Goal: Information Seeking & Learning: Learn about a topic

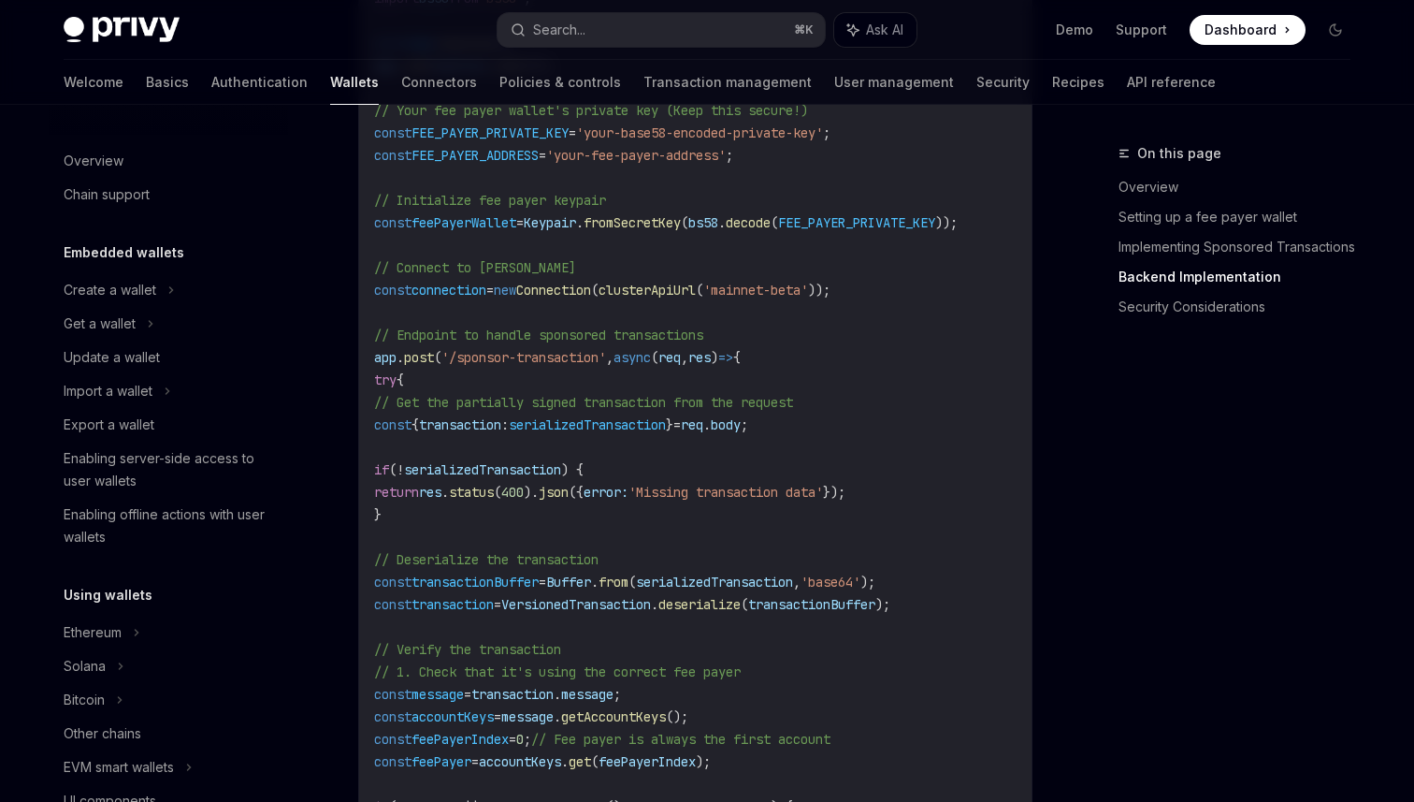
scroll to position [3424, 0]
click at [1086, 197] on div "On this page Overview Setting up a fee payer wallet Implementing Sponsored Tran…" at bounding box center [1223, 239] width 284 height 195
click at [1180, 102] on div "Welcome Basics Authentication Wallets Connectors Policies & controls Transactio…" at bounding box center [707, 82] width 1377 height 45
click at [146, 78] on link "Basics" at bounding box center [167, 82] width 43 height 45
type textarea "*"
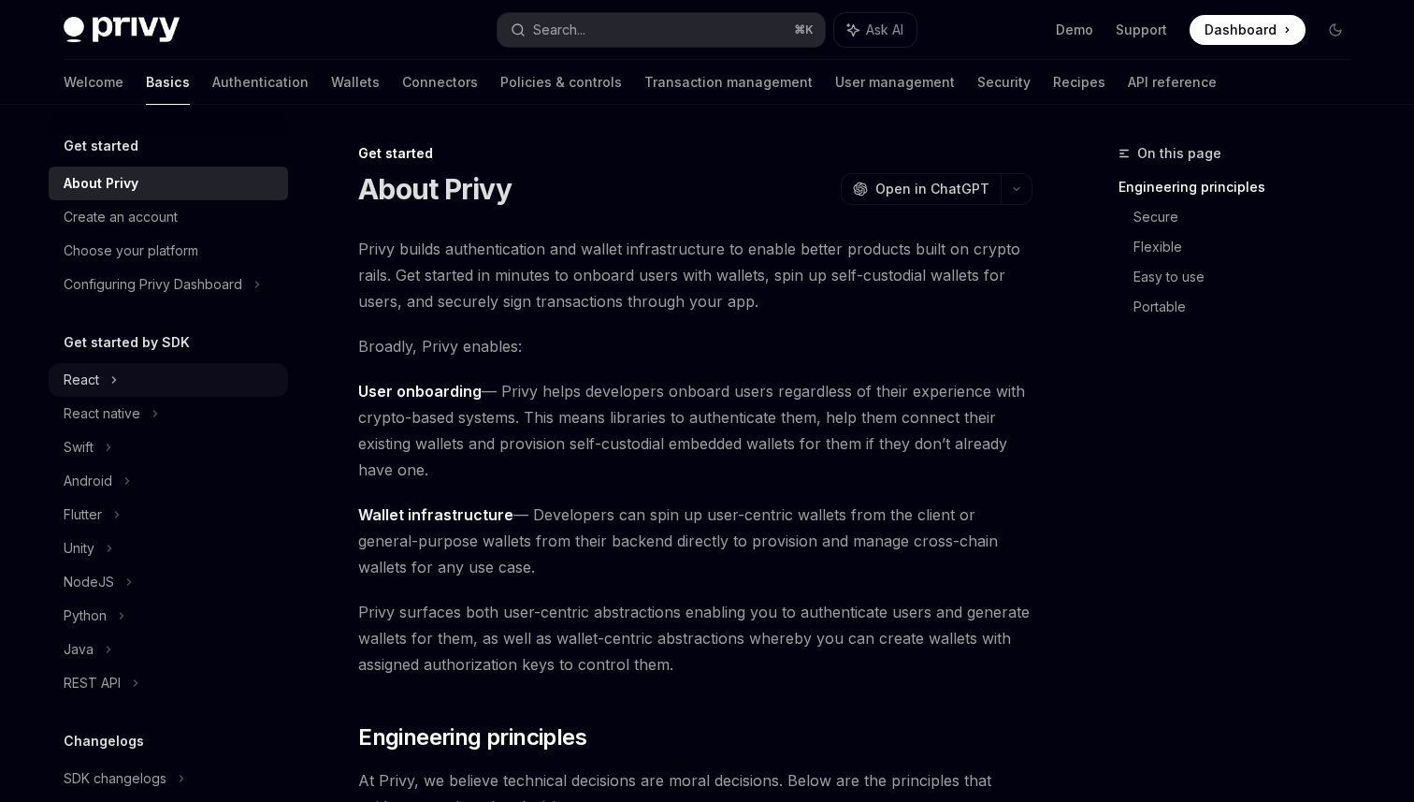
click at [181, 371] on div "React" at bounding box center [168, 380] width 239 height 34
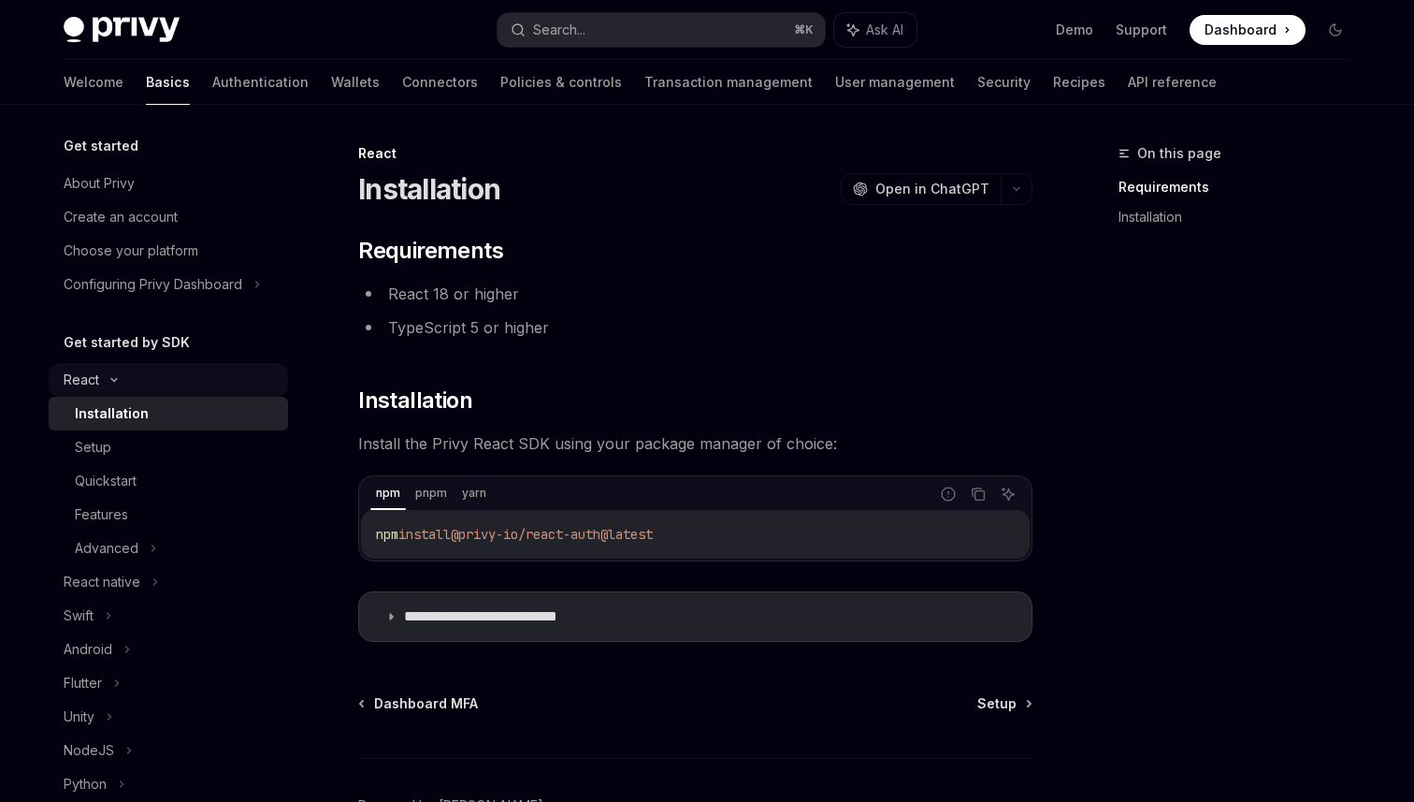
click at [144, 383] on div "React" at bounding box center [168, 380] width 239 height 34
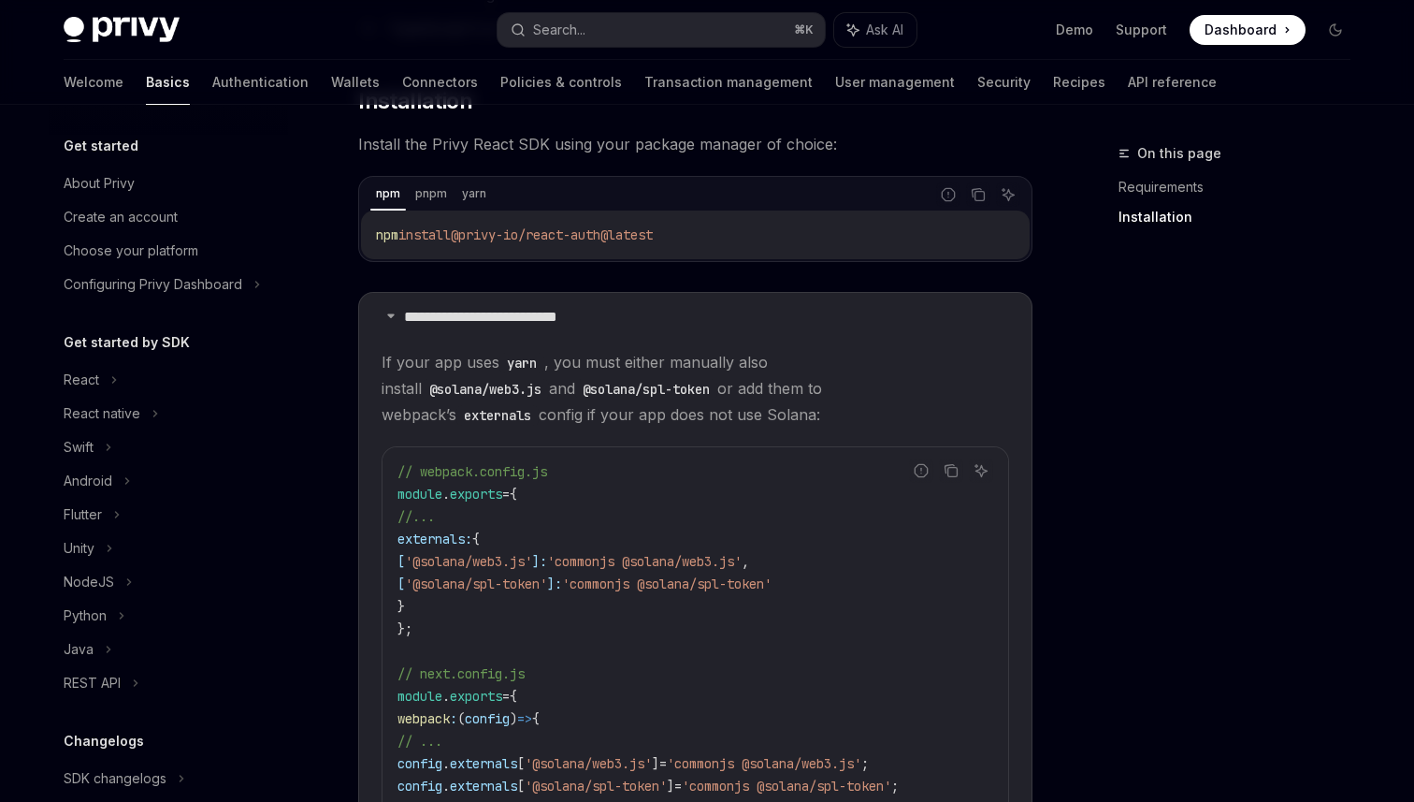
scroll to position [303, 0]
click at [1033, 455] on div "**********" at bounding box center [520, 518] width 1033 height 1359
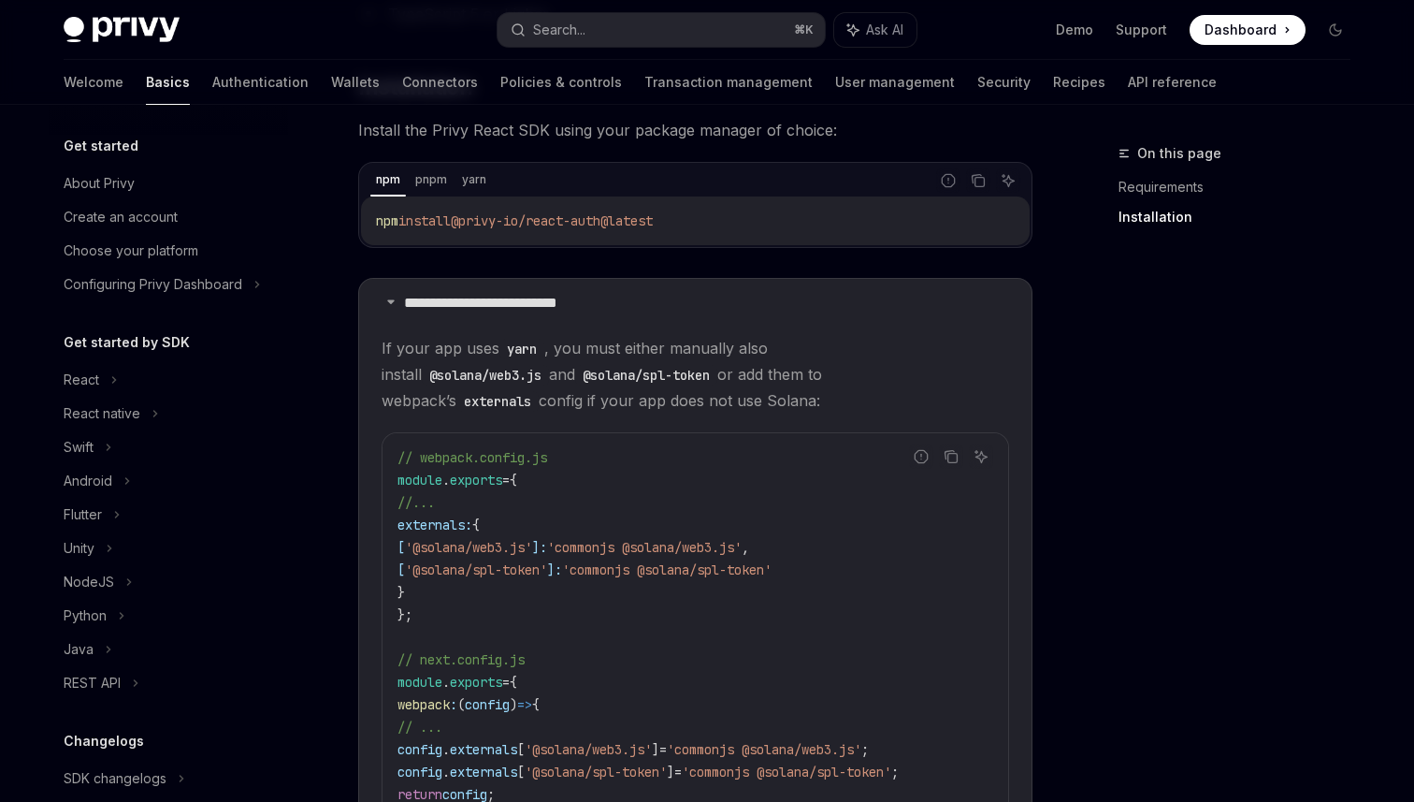
scroll to position [323, 0]
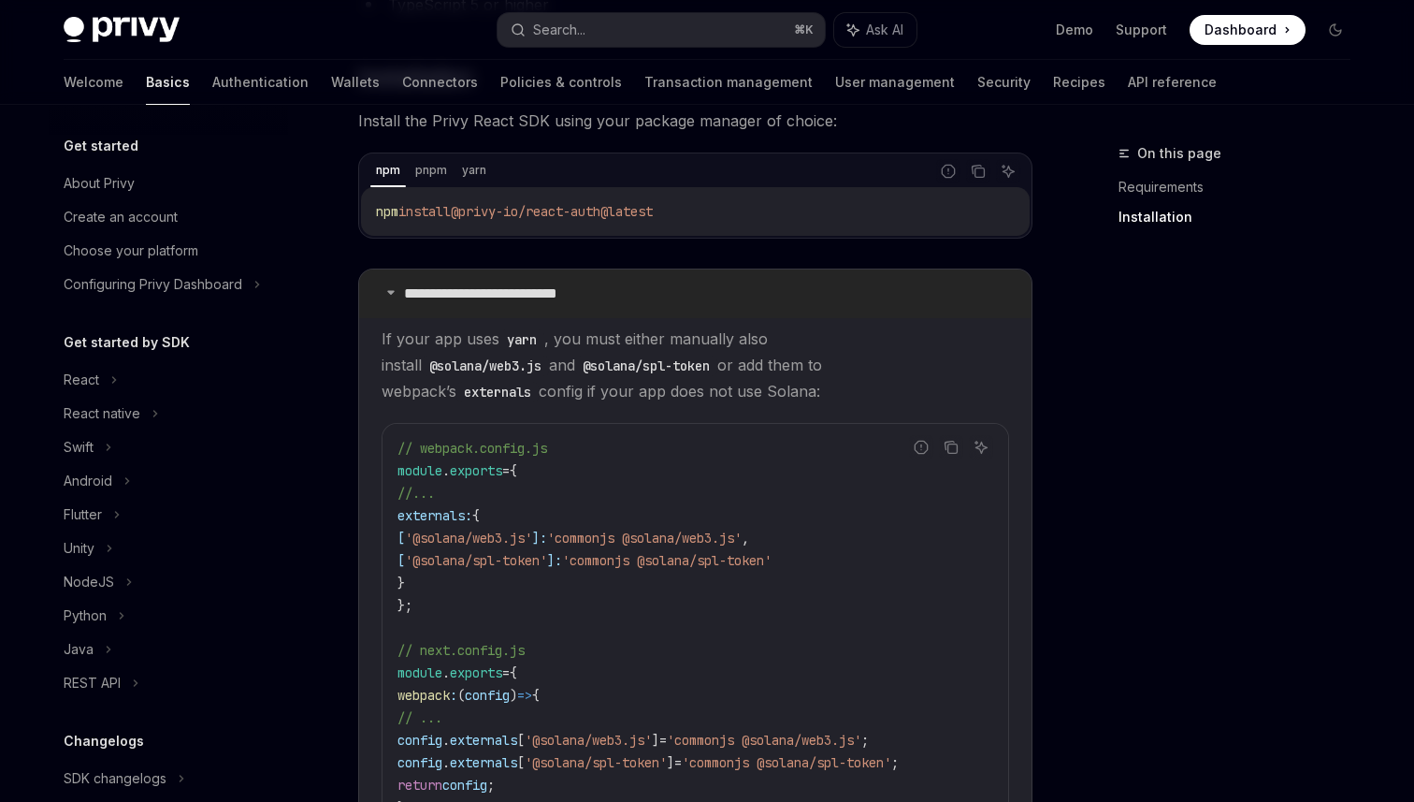
click at [558, 296] on p "**********" at bounding box center [509, 293] width 211 height 19
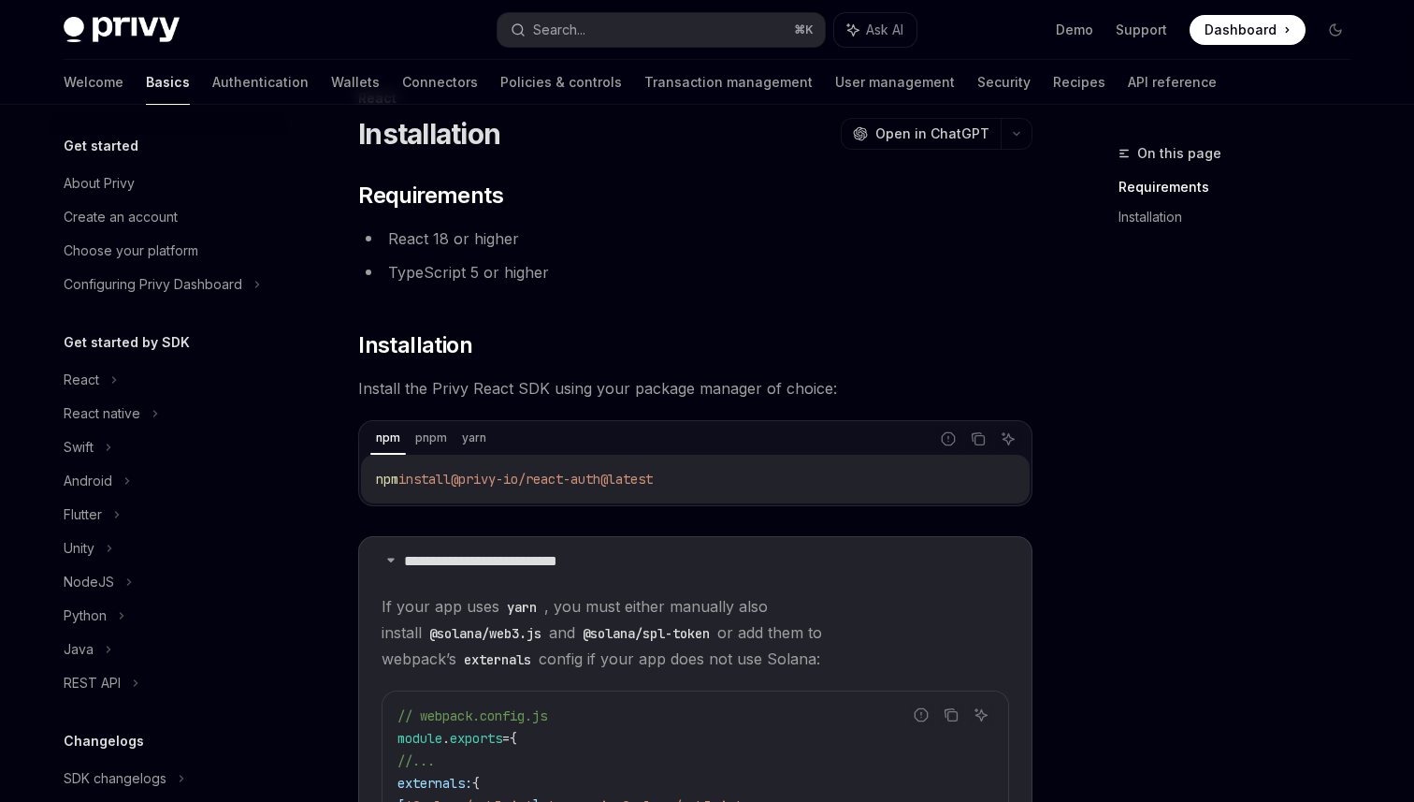
scroll to position [0, 0]
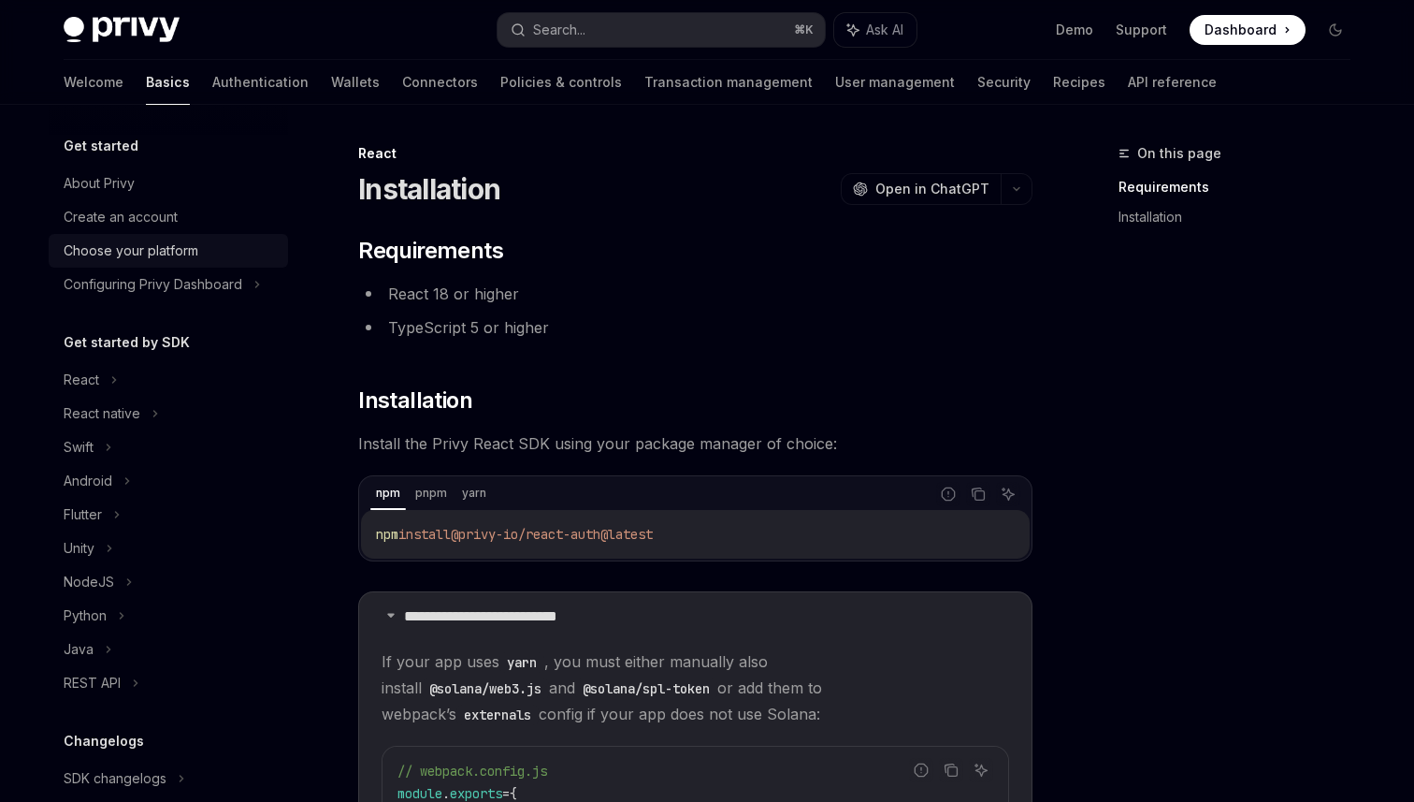
click at [227, 260] on div "Choose your platform" at bounding box center [170, 250] width 213 height 22
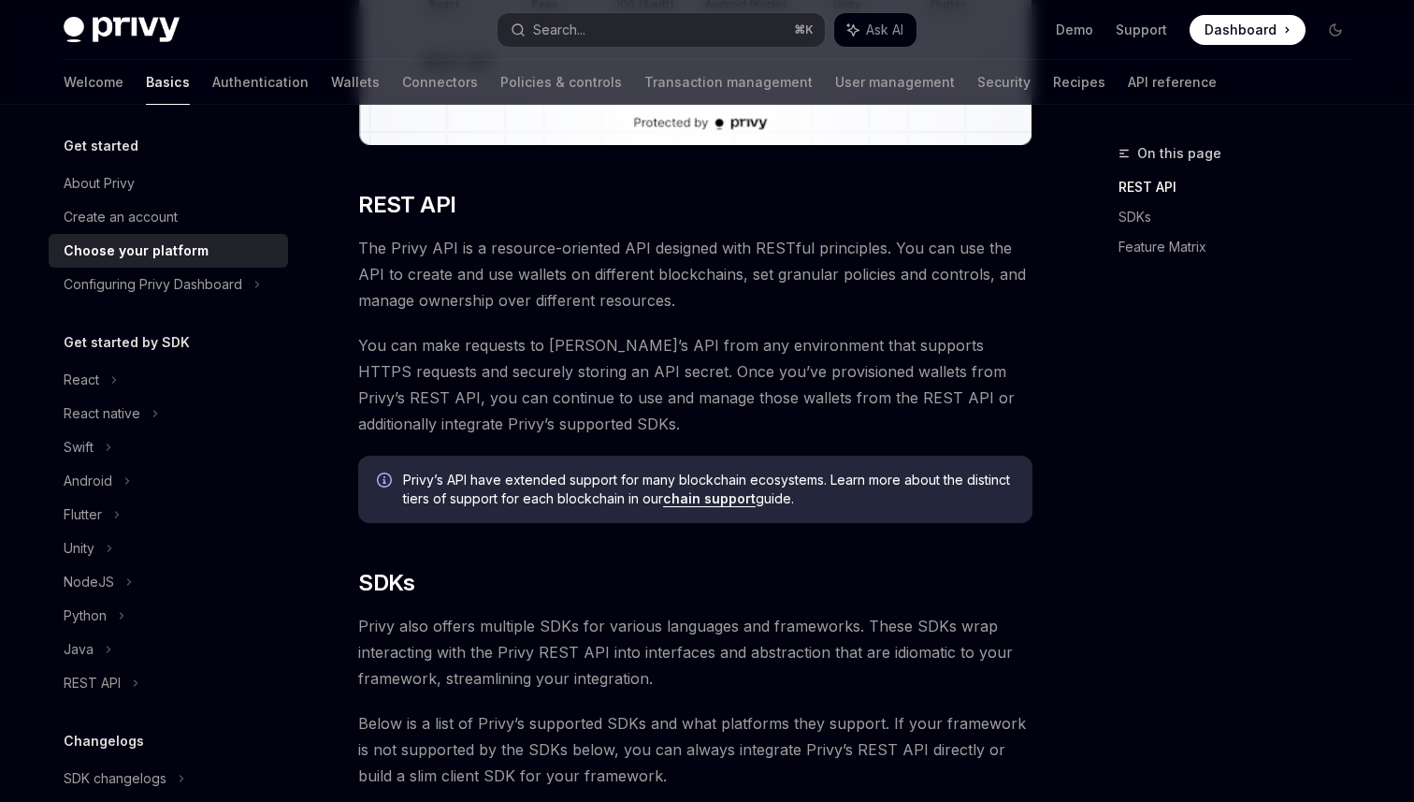
scroll to position [494, 0]
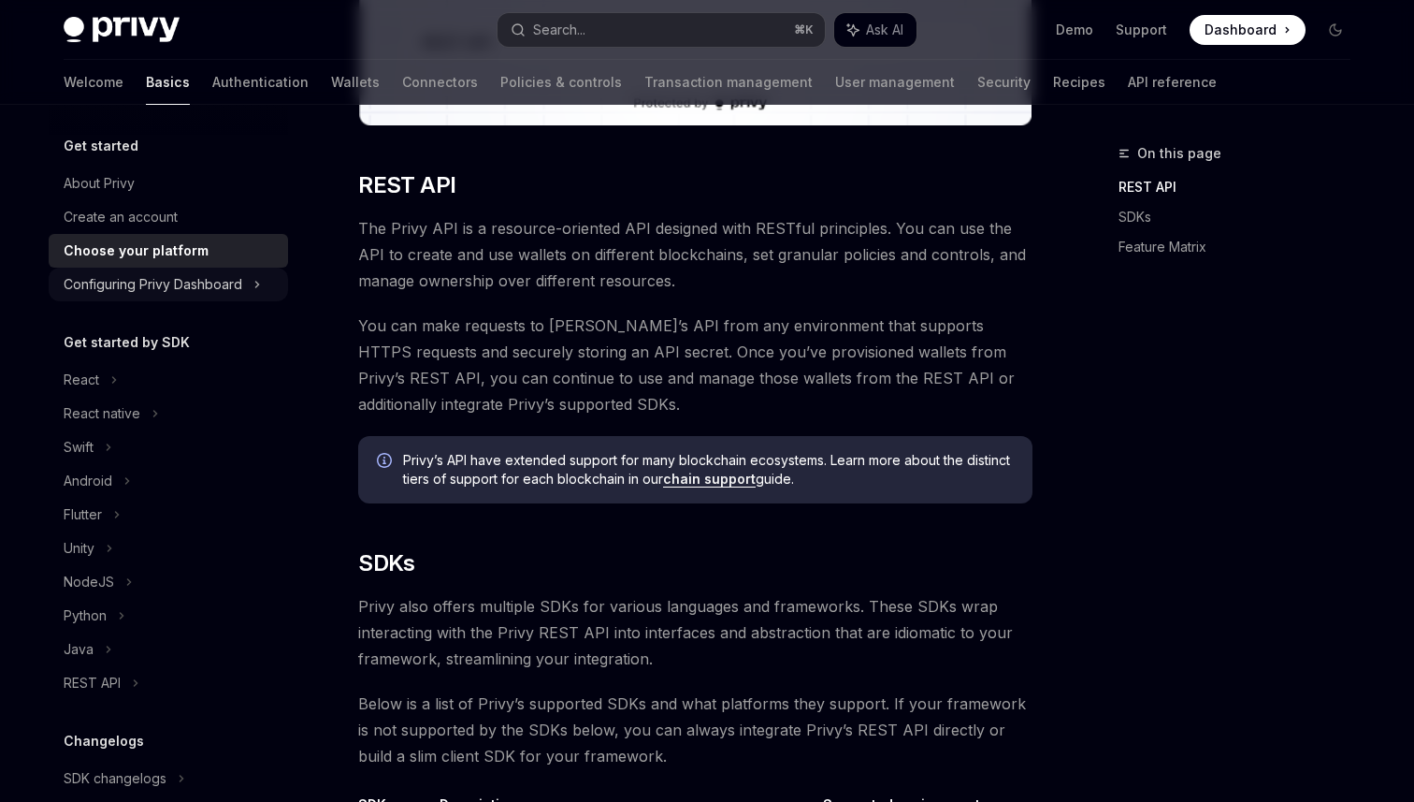
click at [227, 276] on div "Configuring Privy Dashboard" at bounding box center [153, 284] width 179 height 22
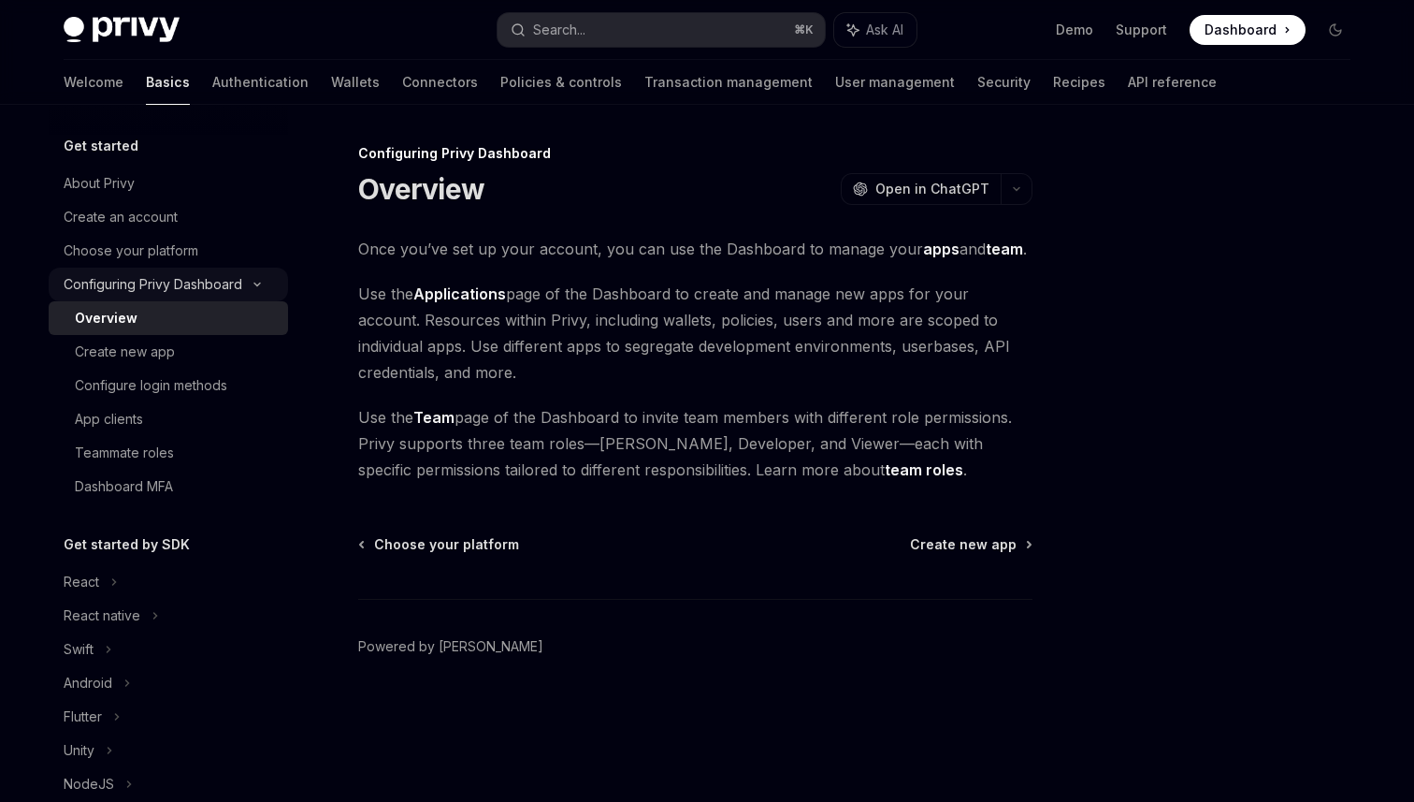
click at [235, 279] on div "Configuring Privy Dashboard" at bounding box center [153, 284] width 179 height 22
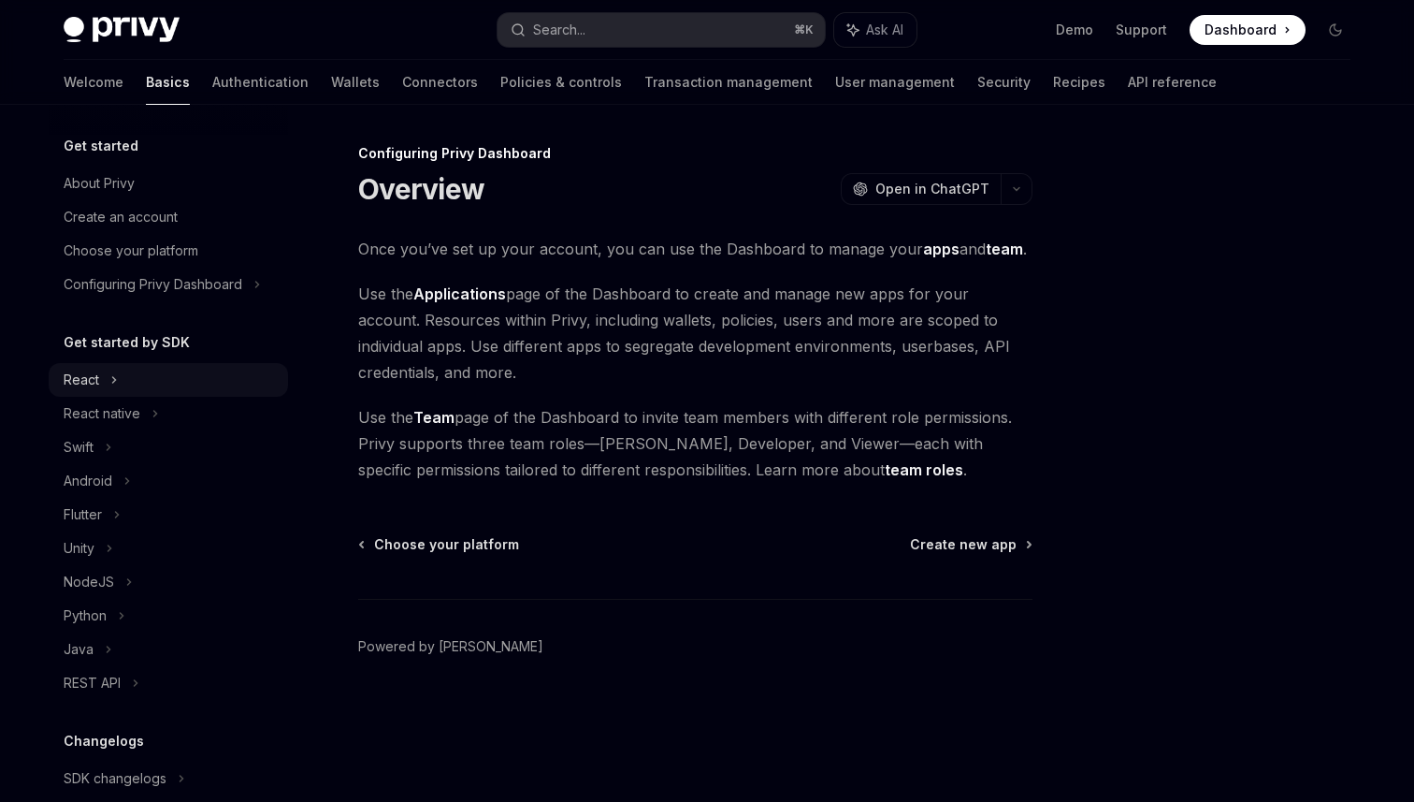
click at [139, 385] on div "React" at bounding box center [168, 380] width 239 height 34
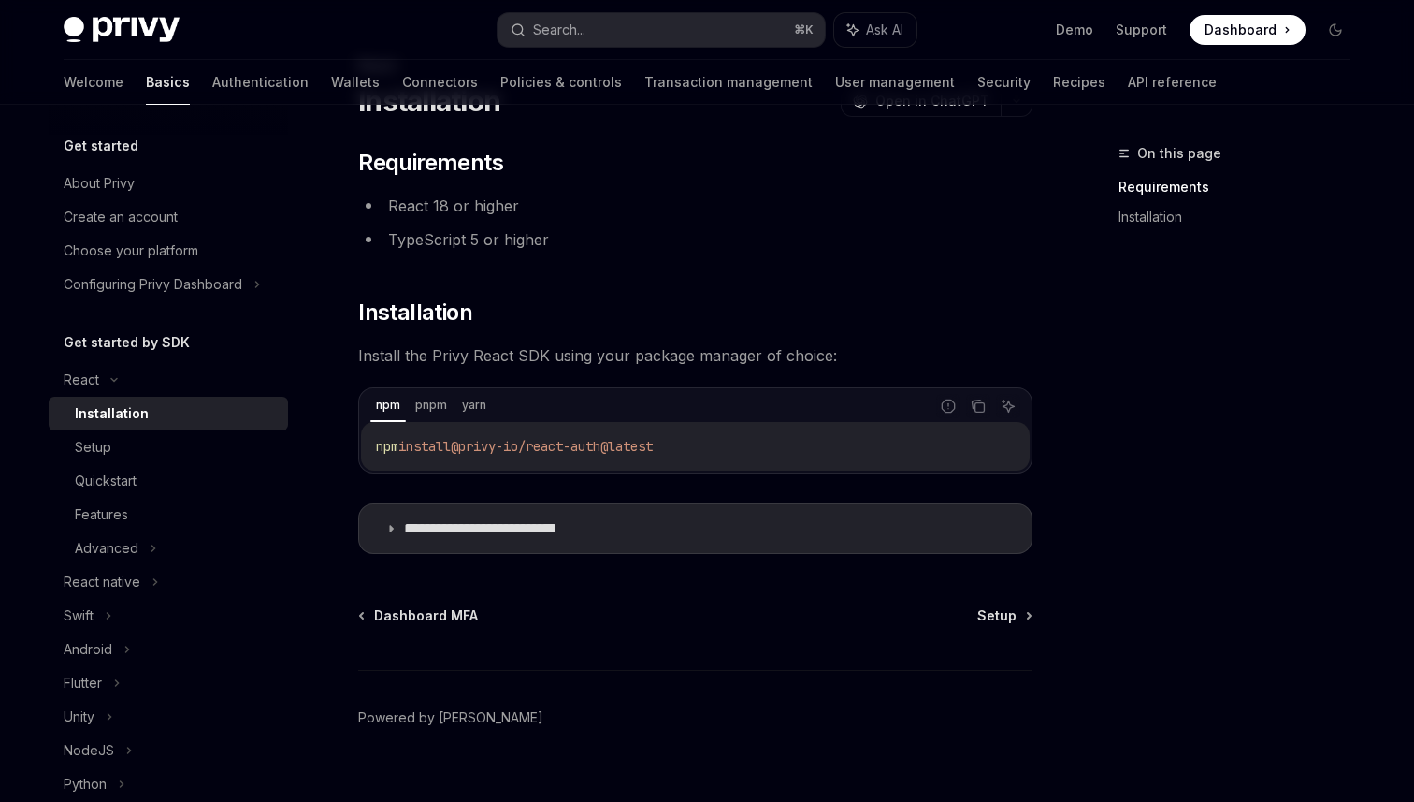
scroll to position [89, 0]
click at [177, 470] on div "Quickstart" at bounding box center [176, 481] width 202 height 22
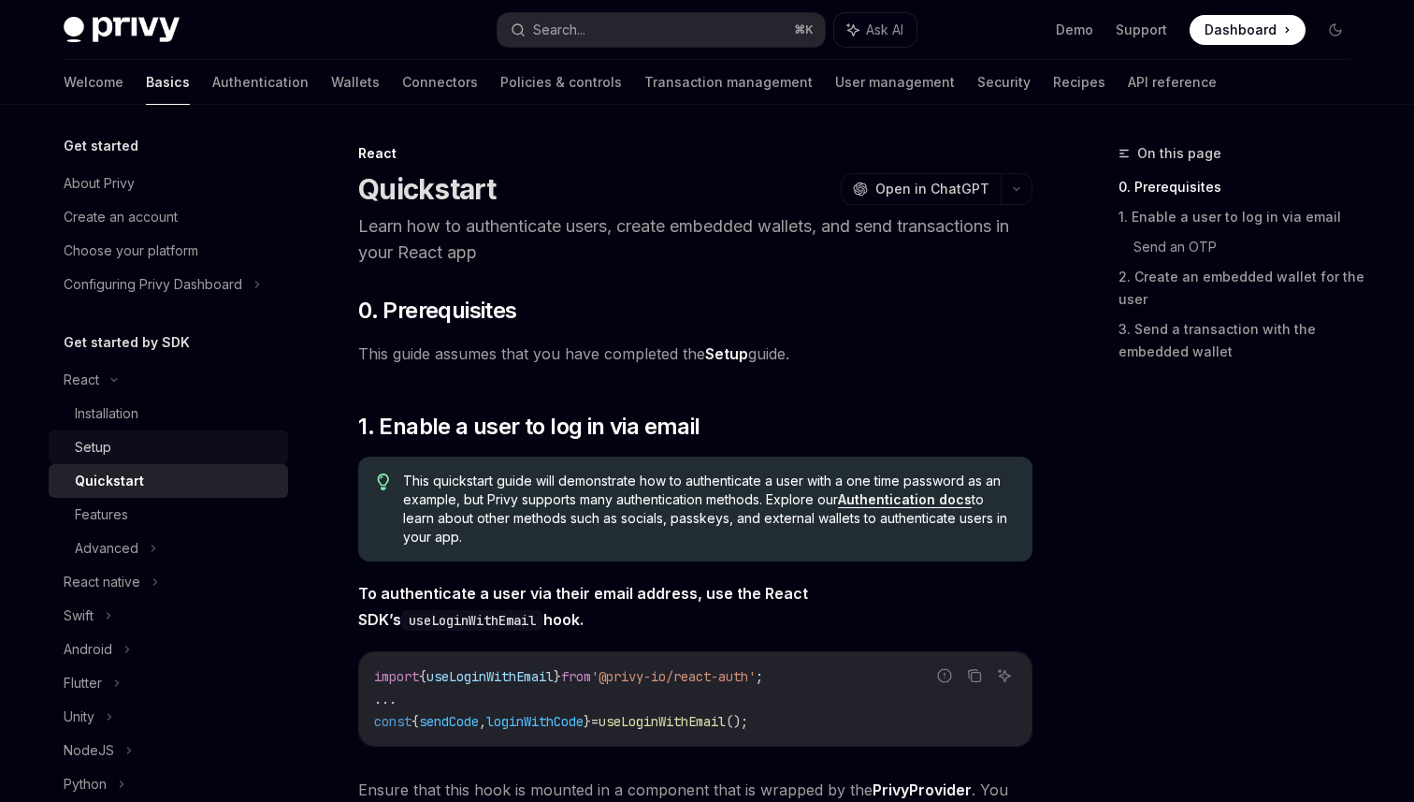
click at [147, 452] on div "Setup" at bounding box center [176, 447] width 202 height 22
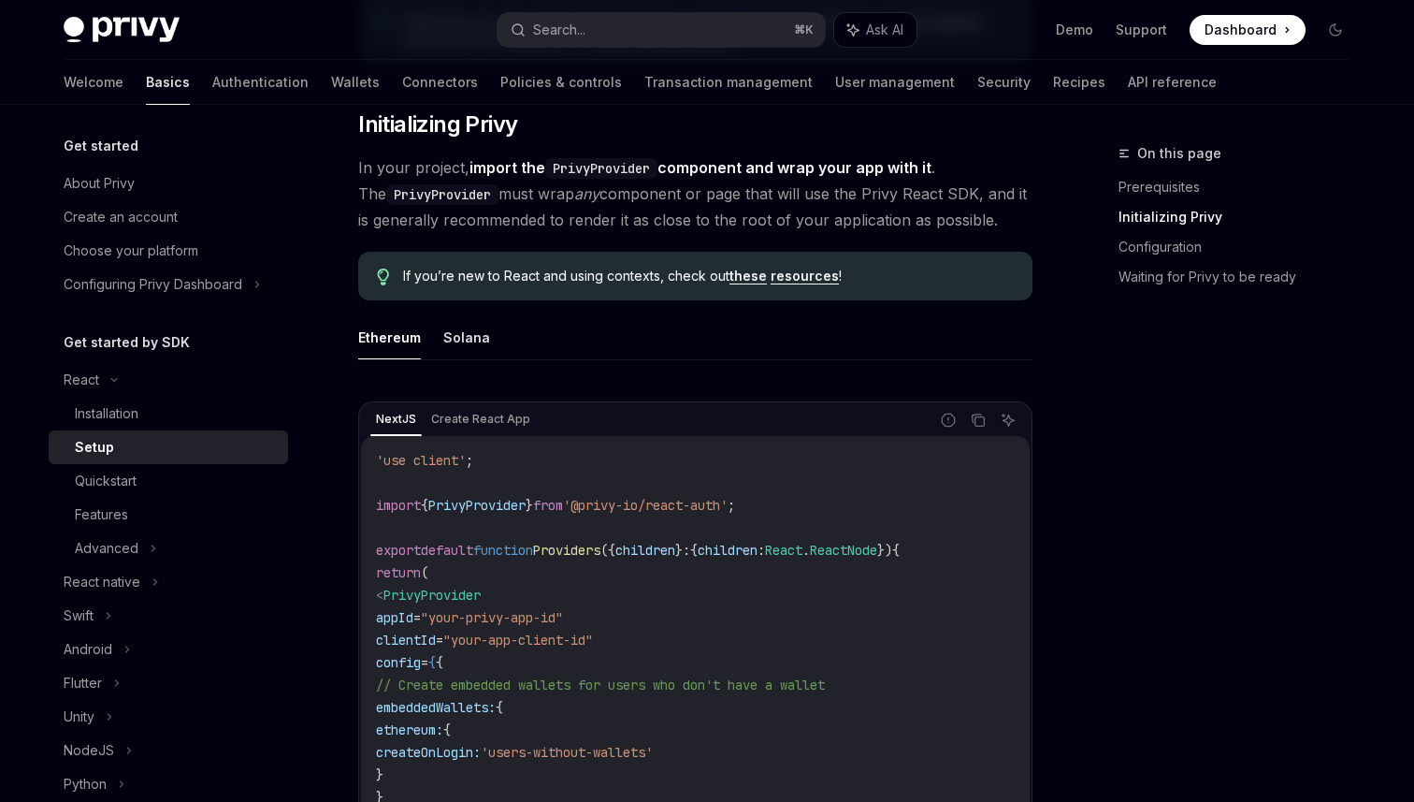
scroll to position [347, 0]
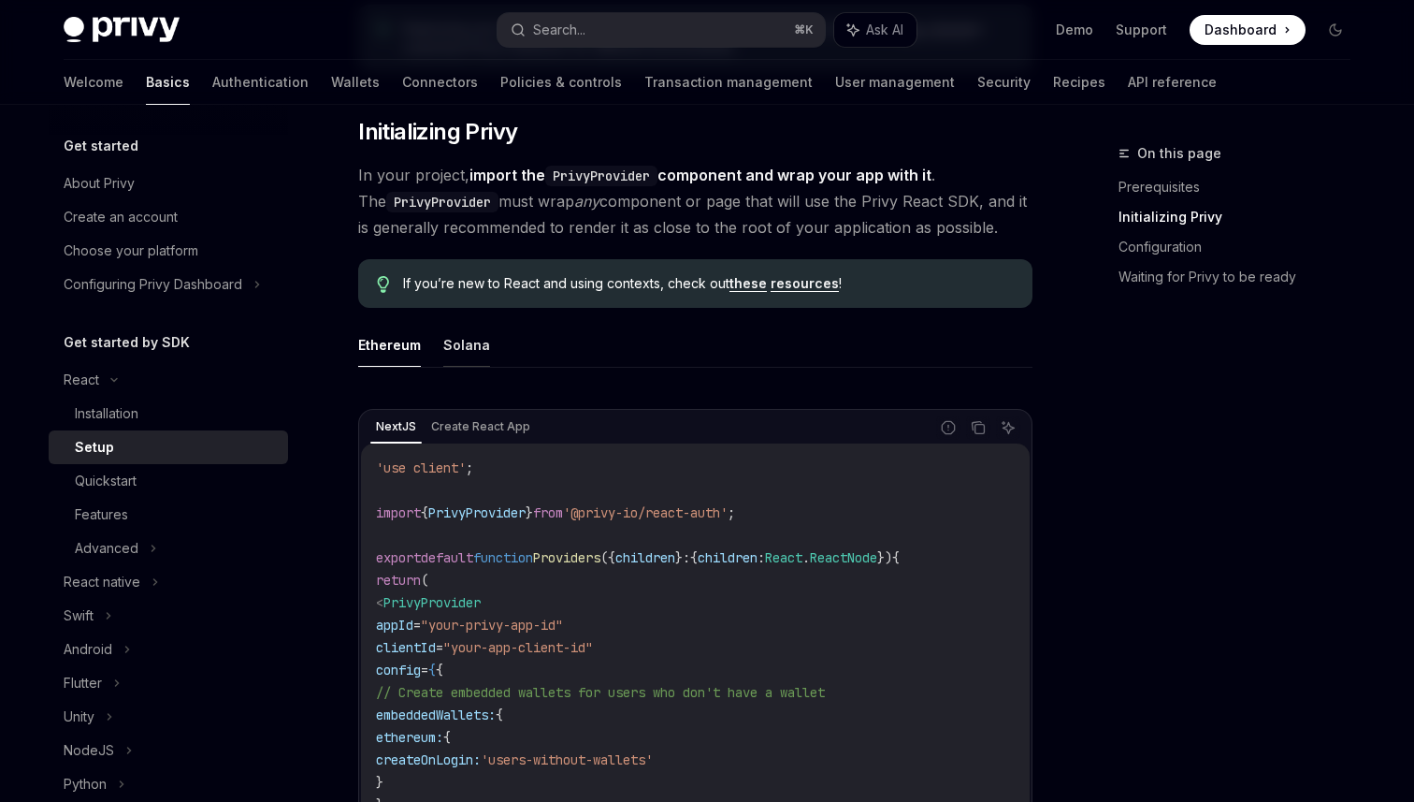
click at [471, 354] on button "Solana" at bounding box center [466, 345] width 47 height 44
click at [406, 348] on button "Ethereum" at bounding box center [389, 345] width 63 height 44
click at [460, 354] on button "Solana" at bounding box center [466, 345] width 47 height 44
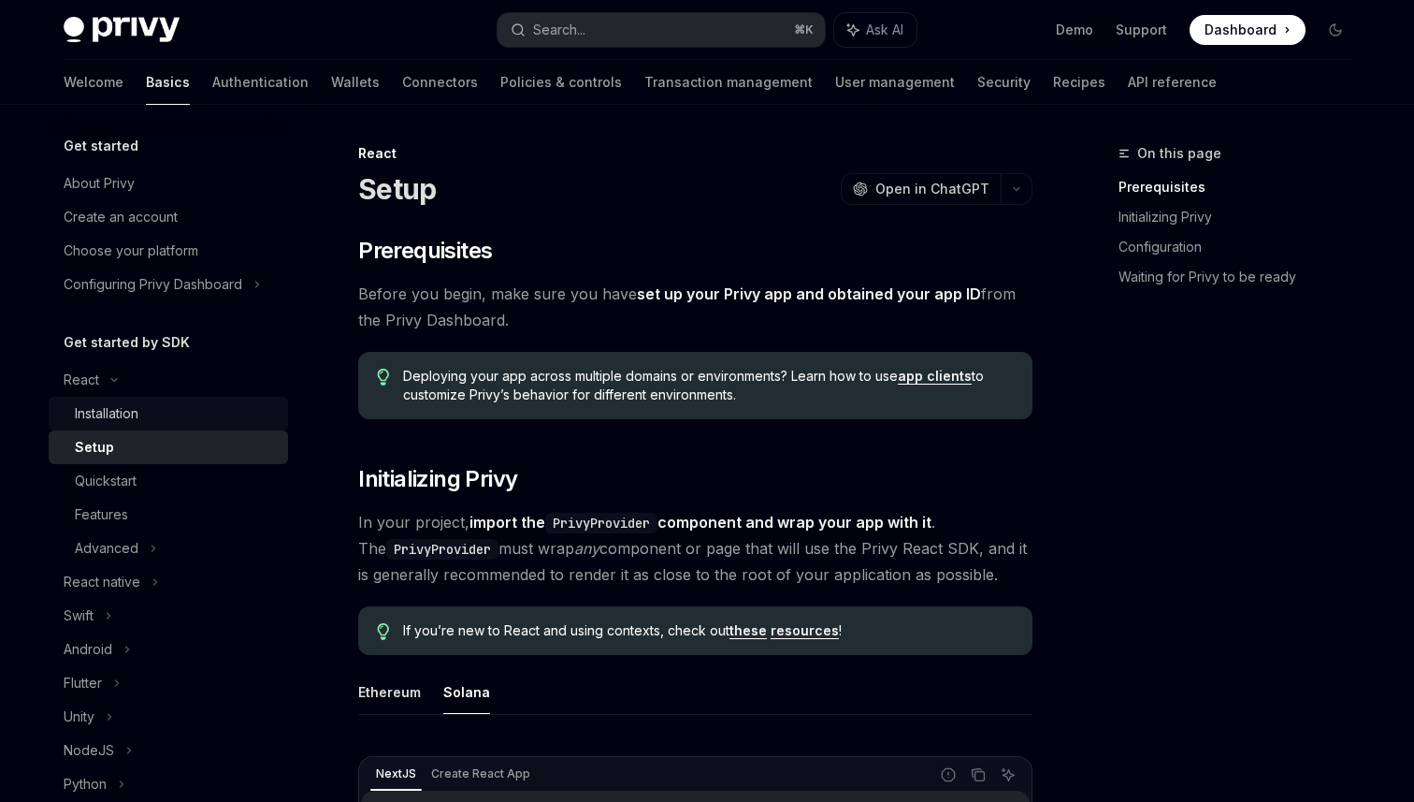
click at [134, 412] on div "Installation" at bounding box center [107, 413] width 64 height 22
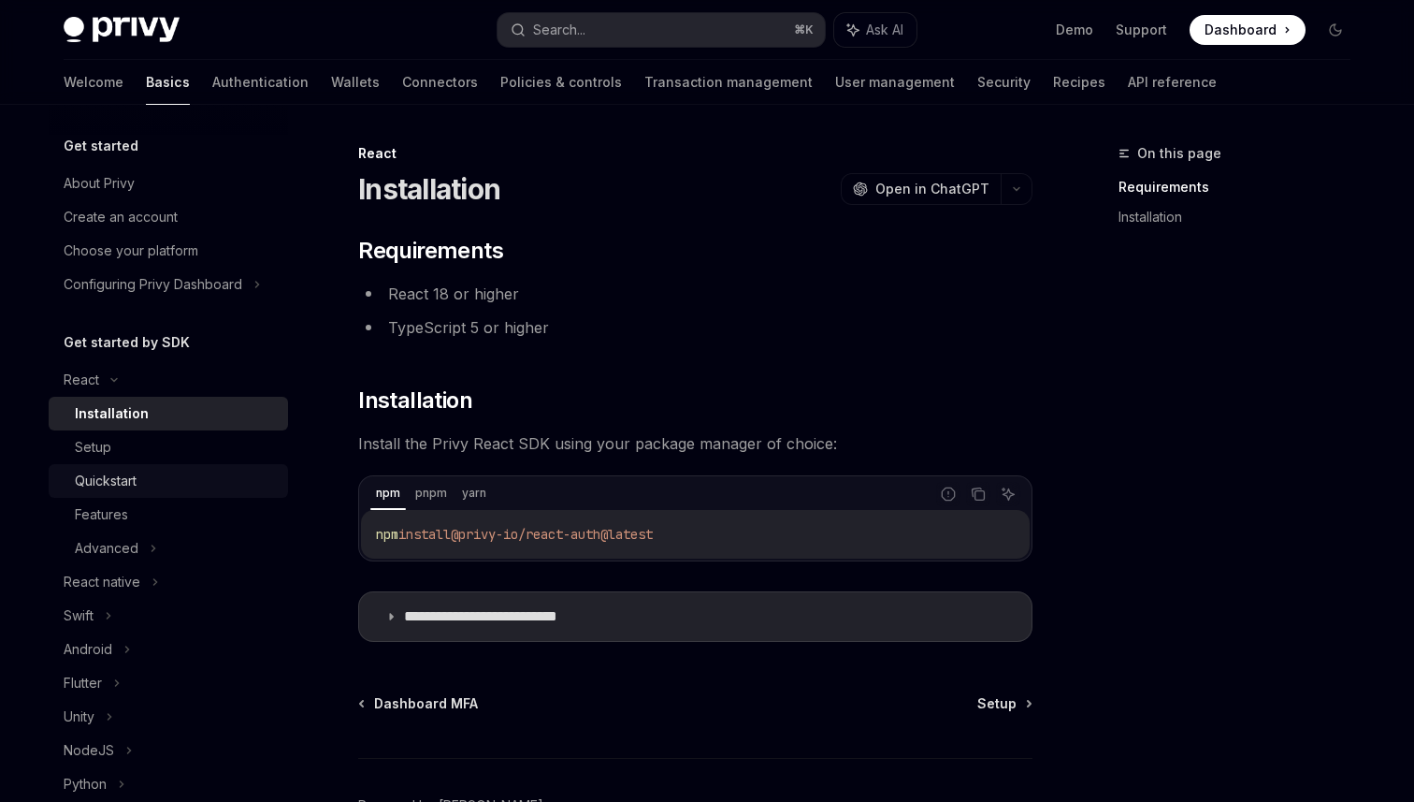
click at [166, 488] on div "Quickstart" at bounding box center [176, 481] width 202 height 22
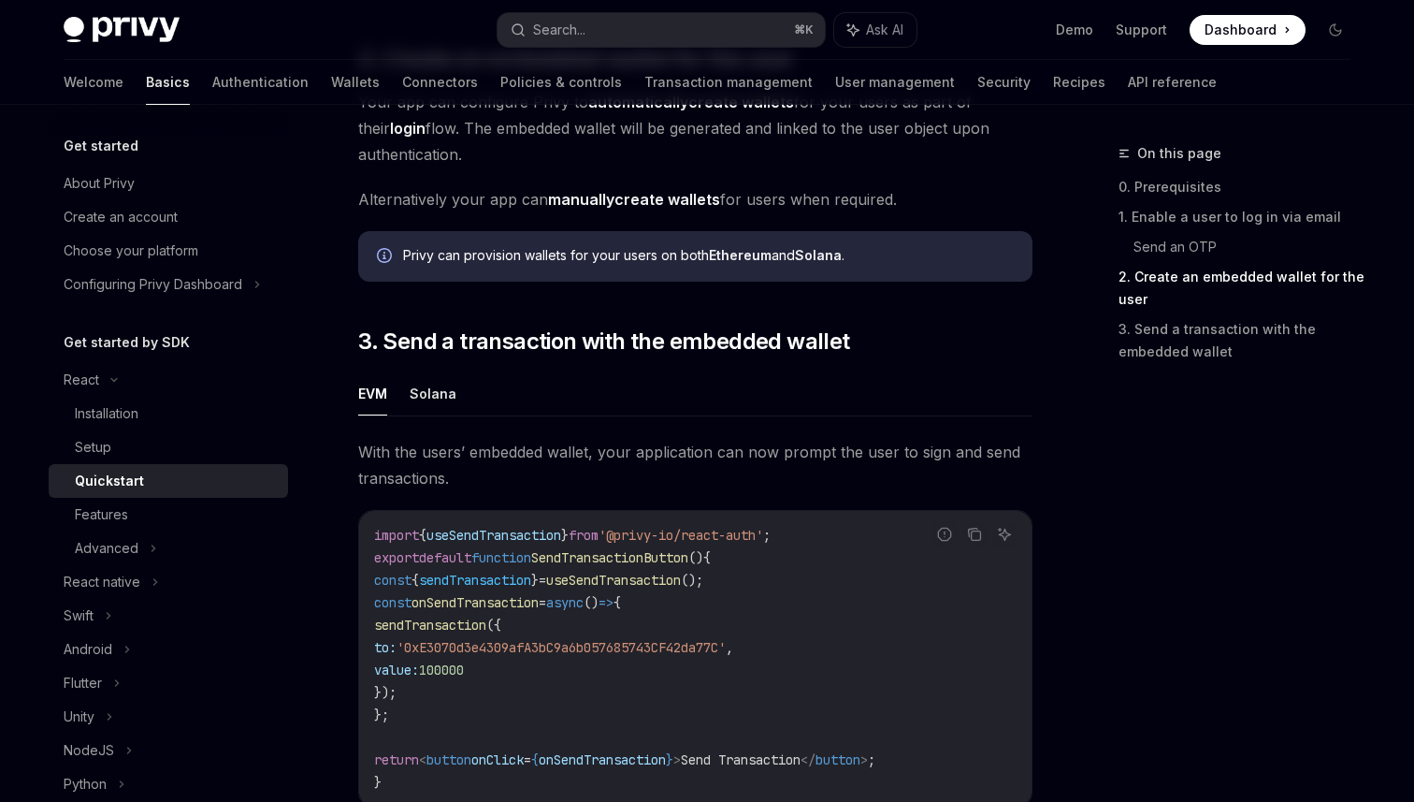
scroll to position [1440, 0]
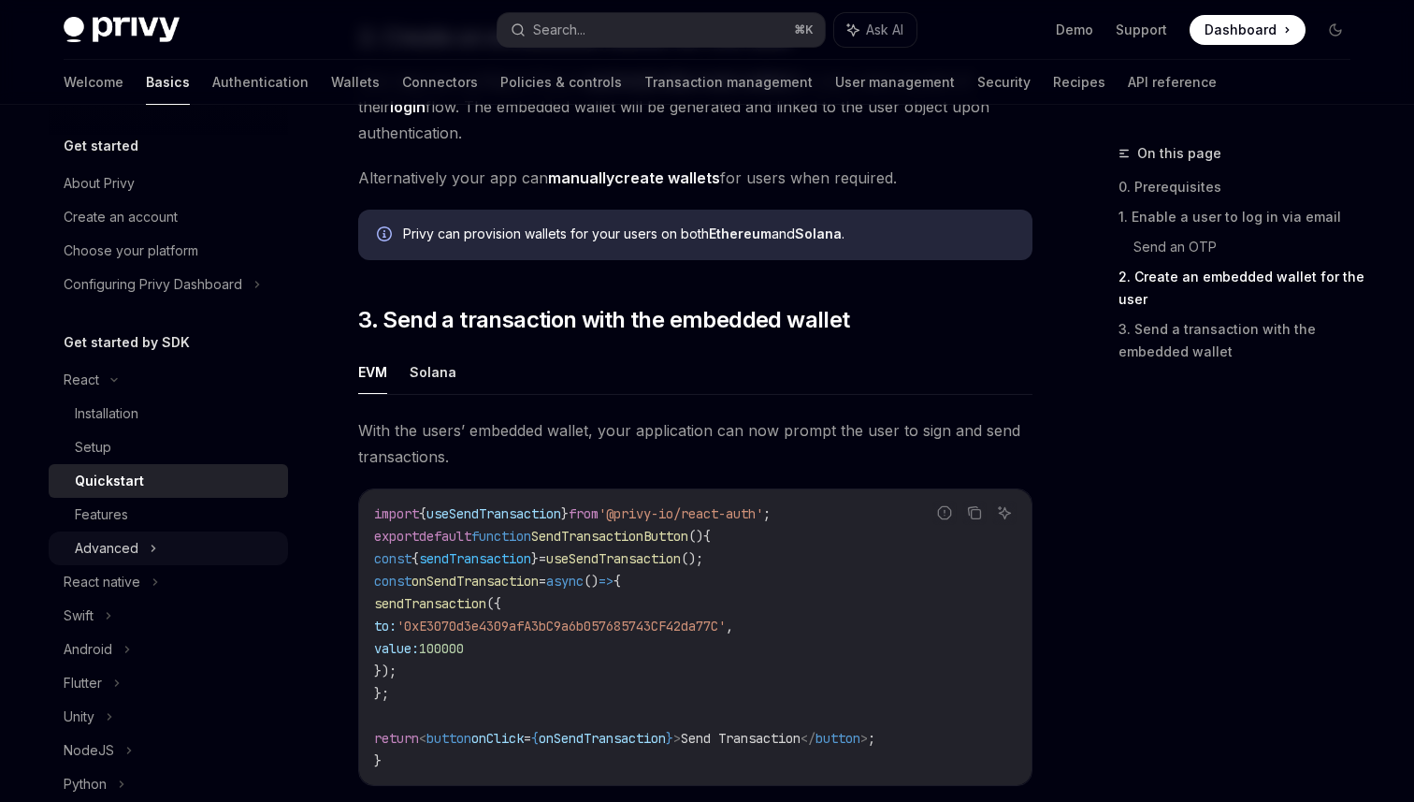
click at [150, 547] on icon at bounding box center [153, 548] width 7 height 22
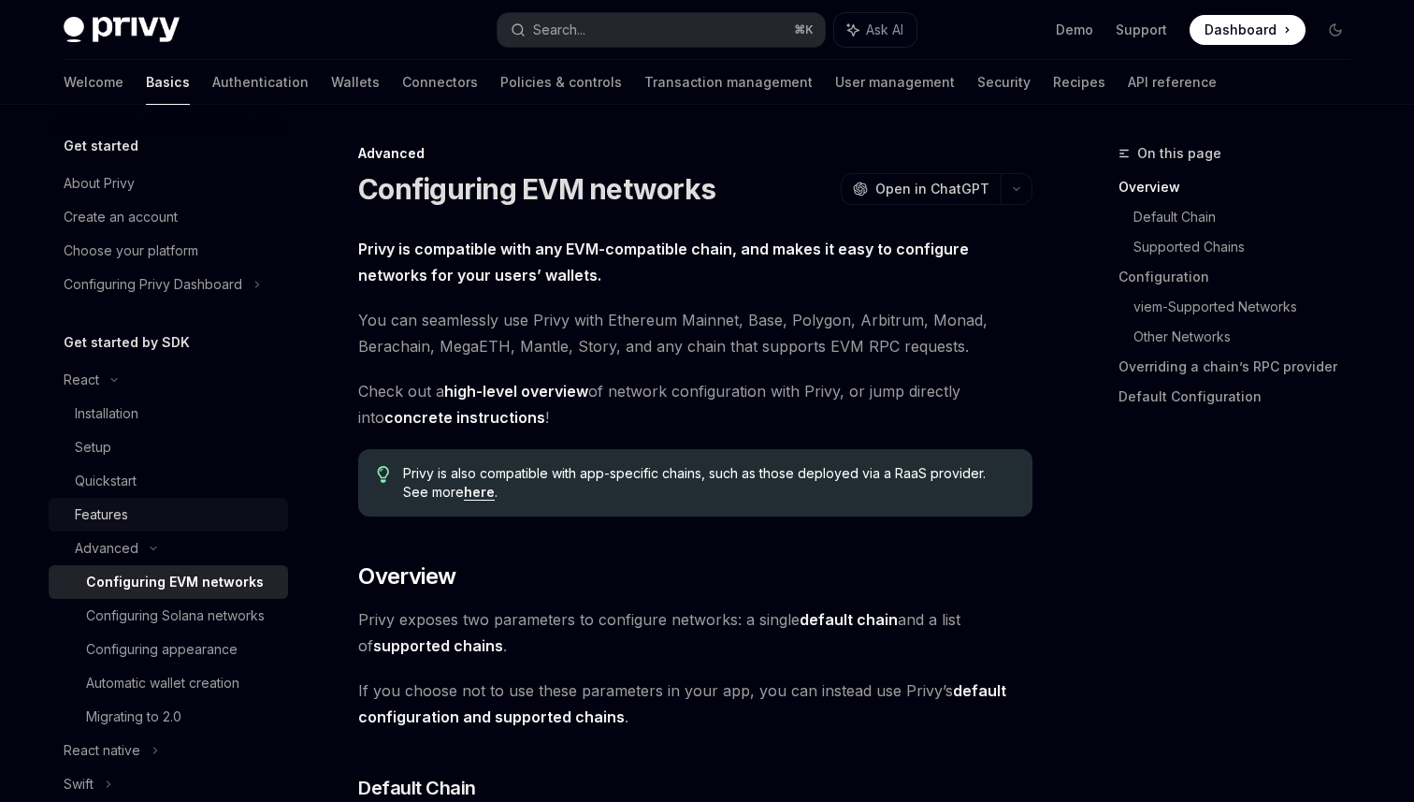
click at [165, 520] on div "Features" at bounding box center [176, 514] width 202 height 22
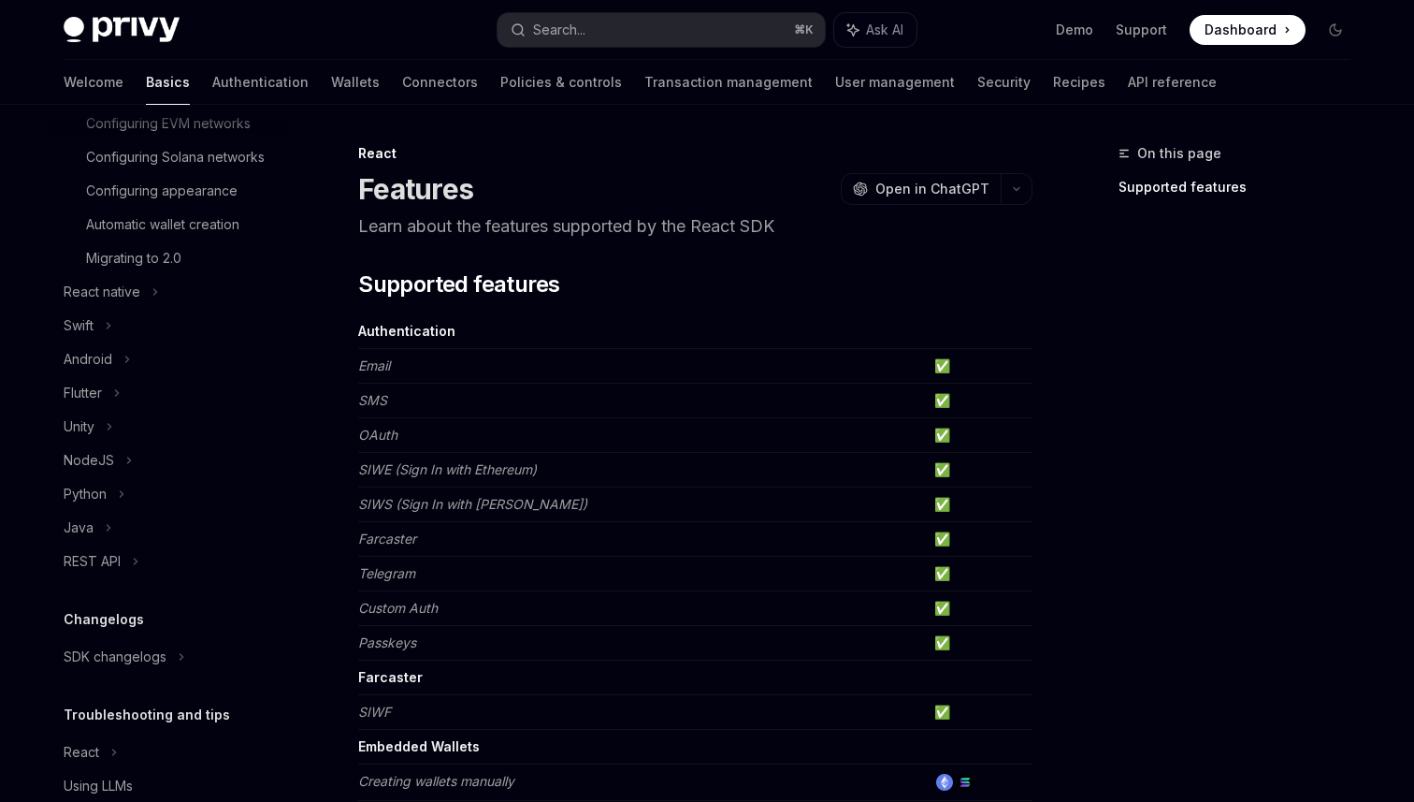
scroll to position [505, 0]
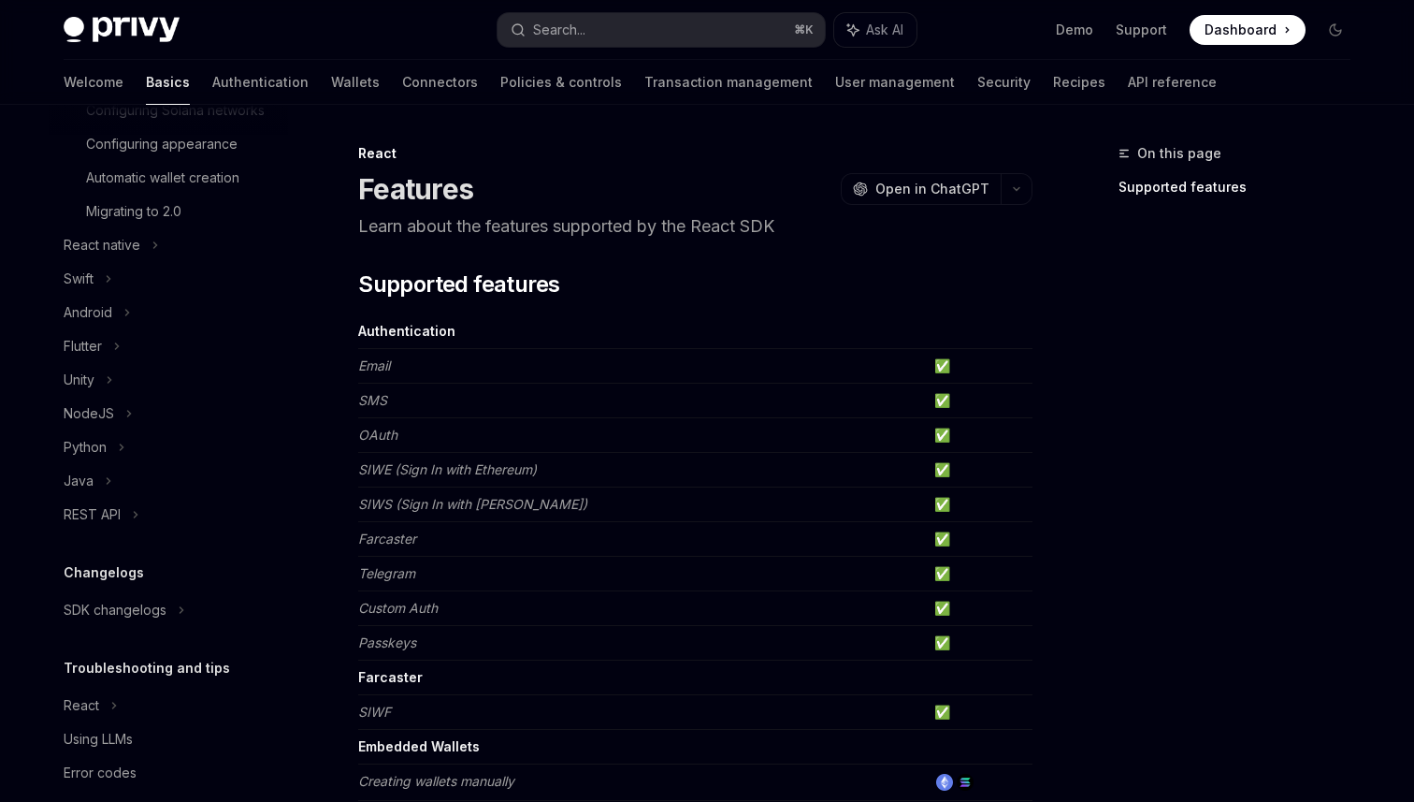
click at [235, 534] on div "Get started About Privy Create an account Choose your platform Configuring Priv…" at bounding box center [168, 210] width 239 height 1160
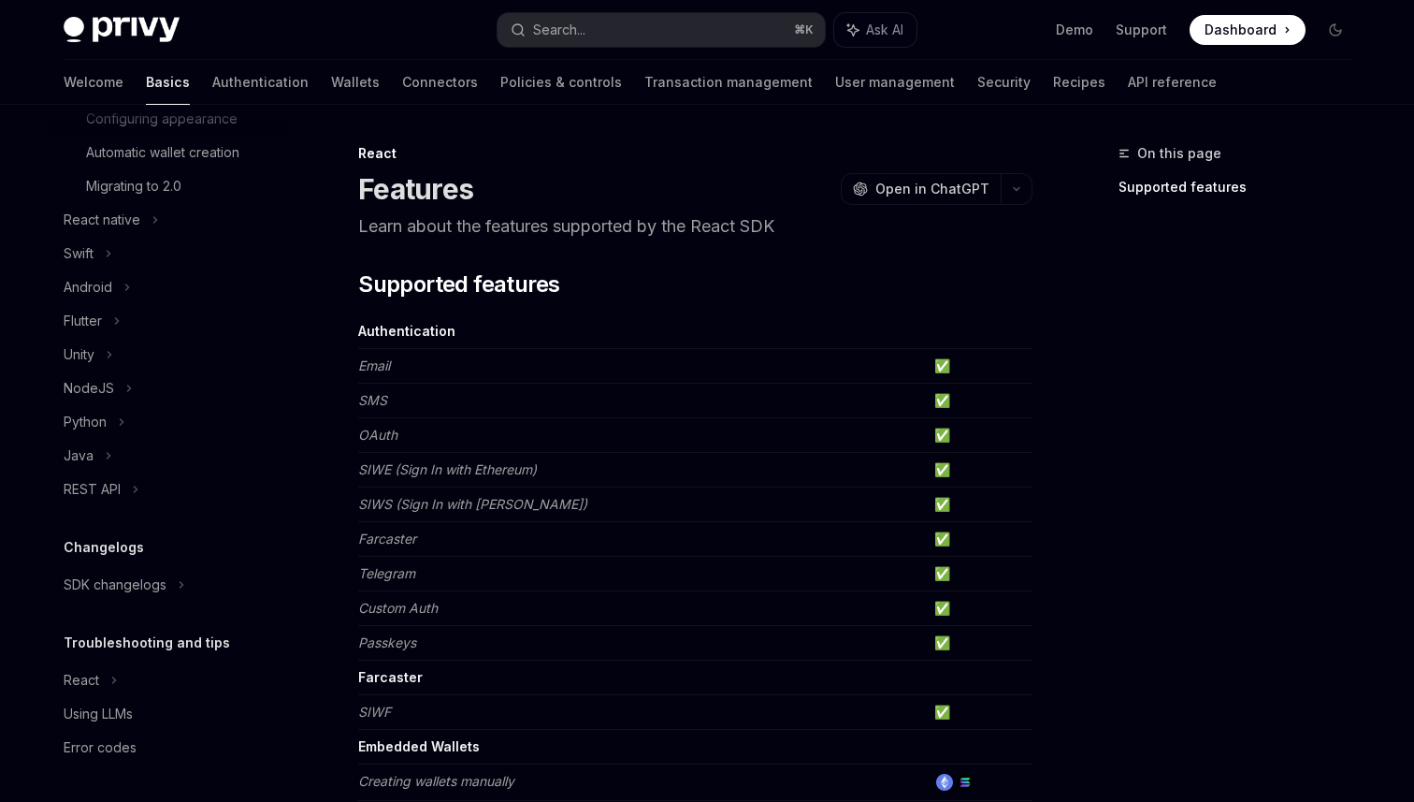
scroll to position [0, 0]
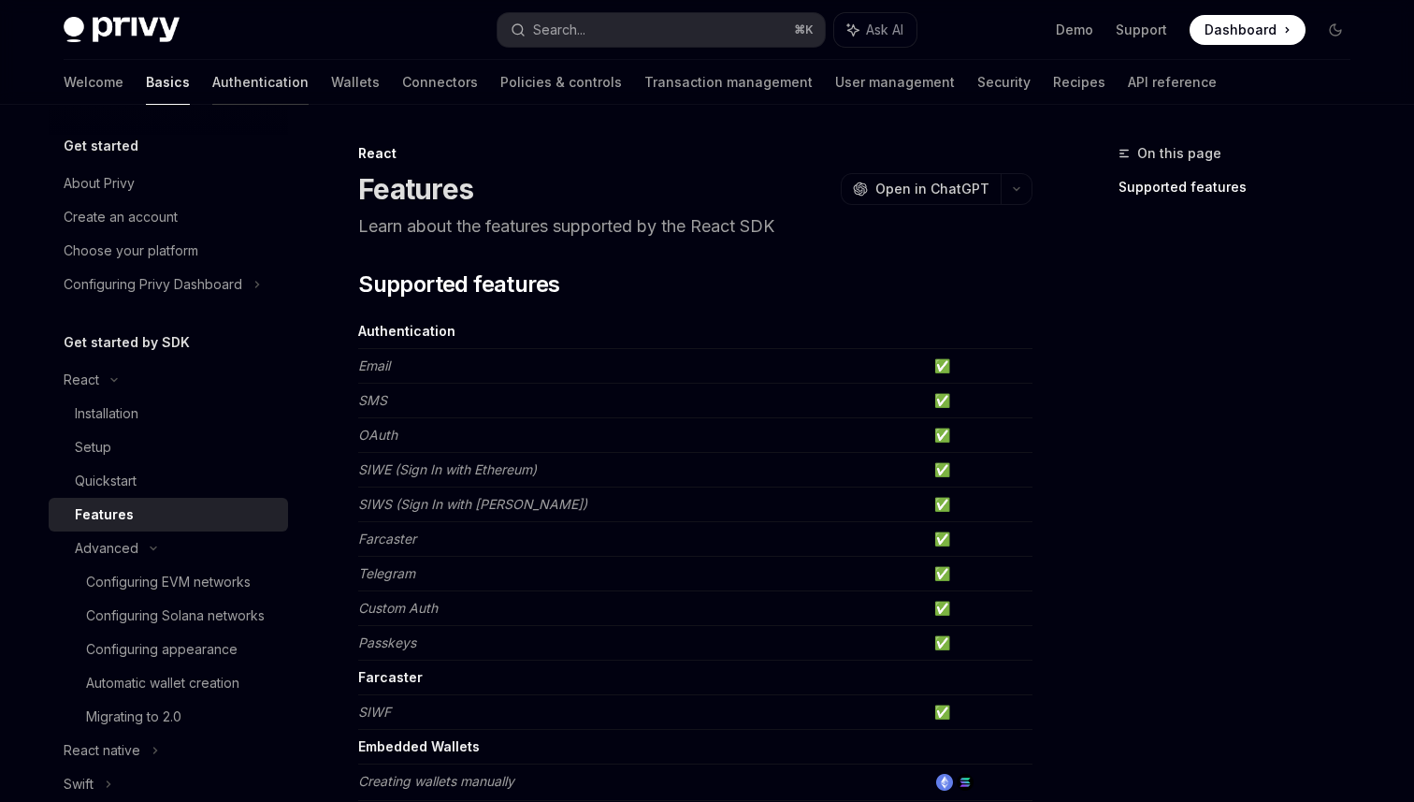
click at [212, 80] on link "Authentication" at bounding box center [260, 82] width 96 height 45
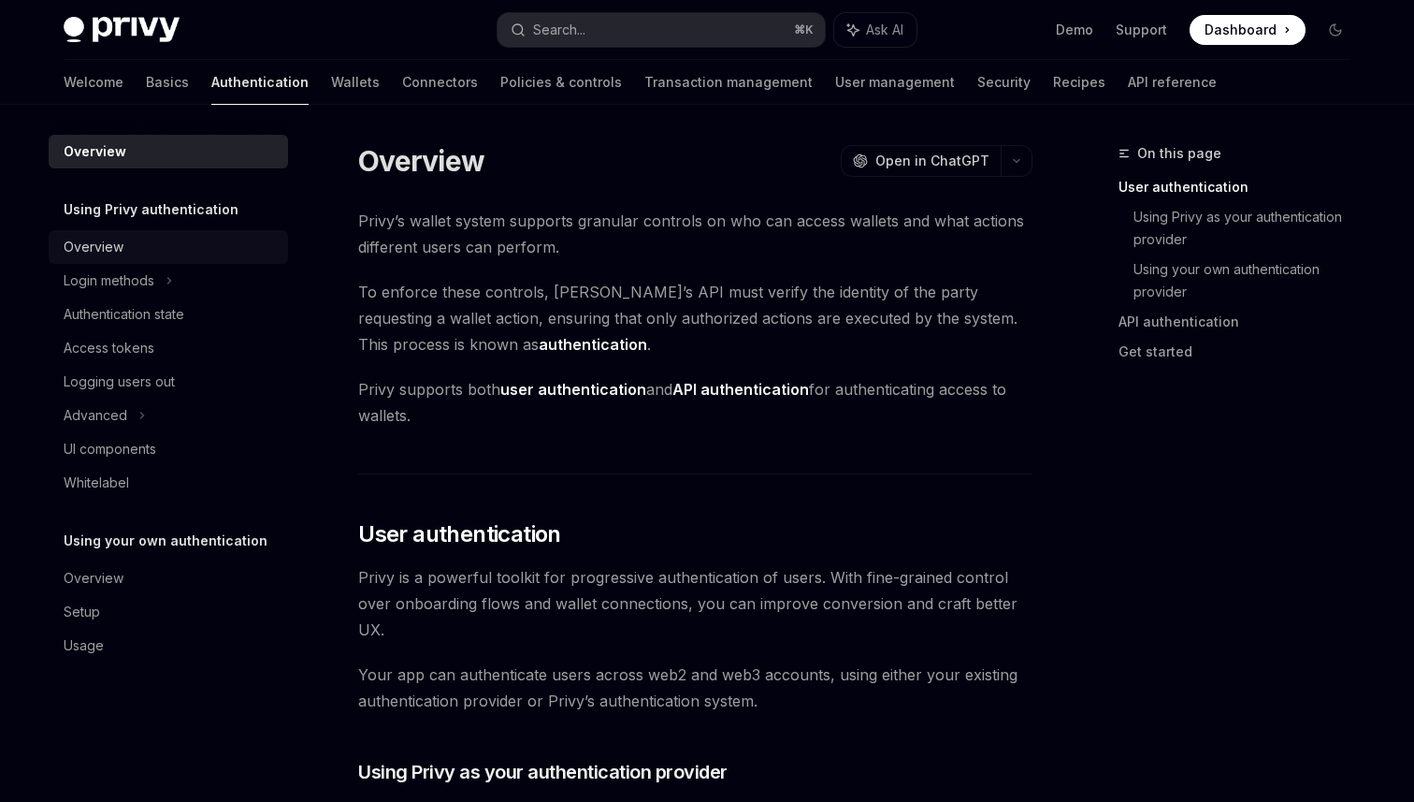
click at [191, 242] on div "Overview" at bounding box center [170, 247] width 213 height 22
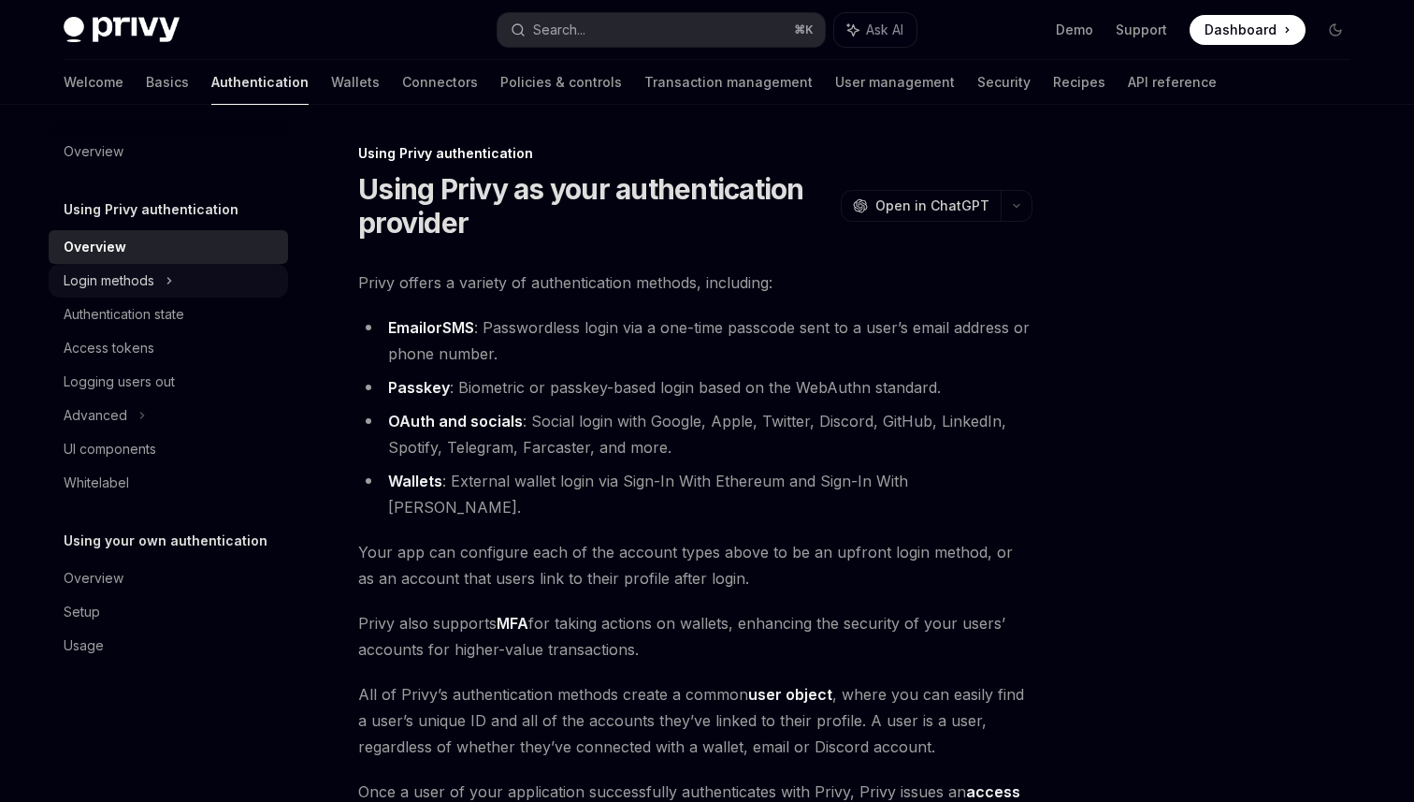
click at [196, 277] on div "Login methods" at bounding box center [168, 281] width 239 height 34
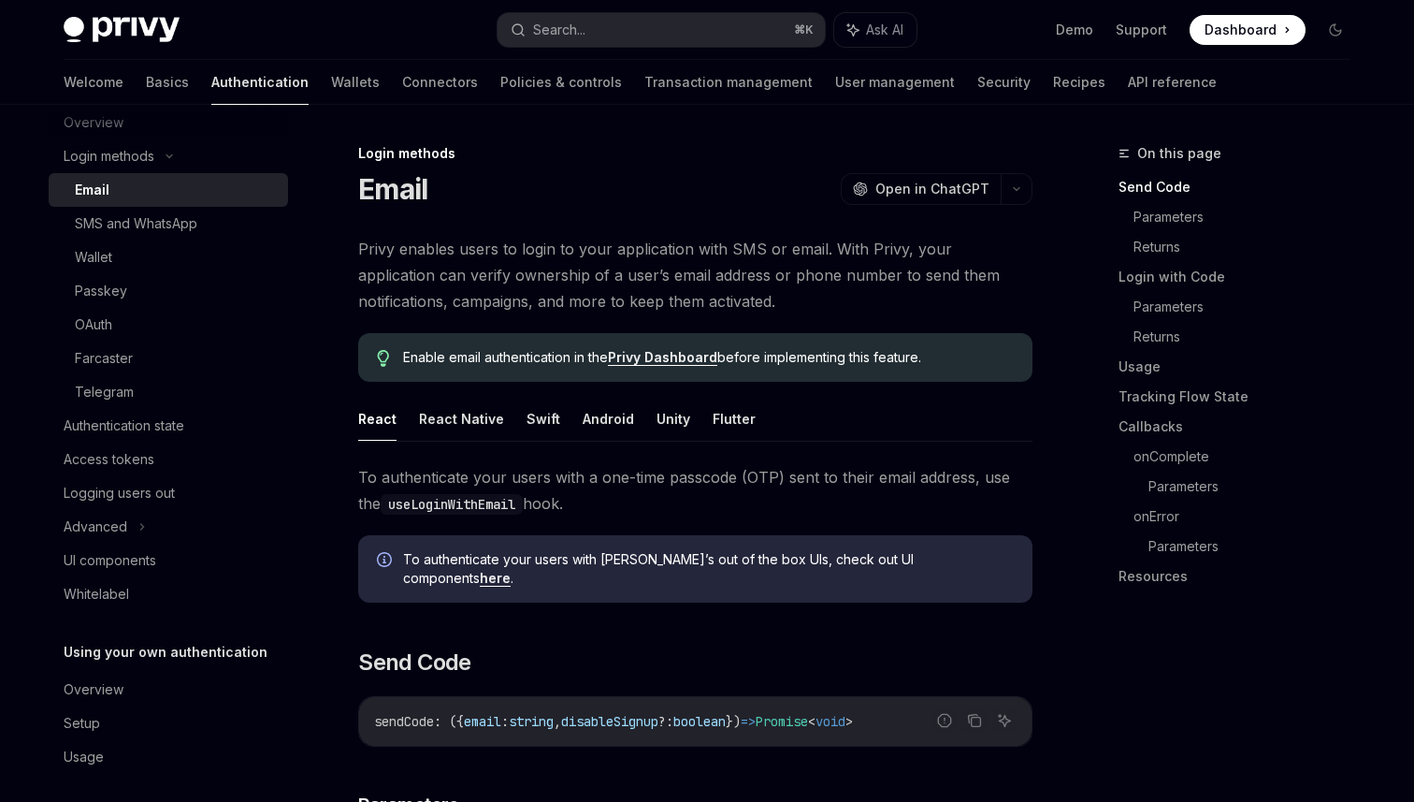
scroll to position [134, 0]
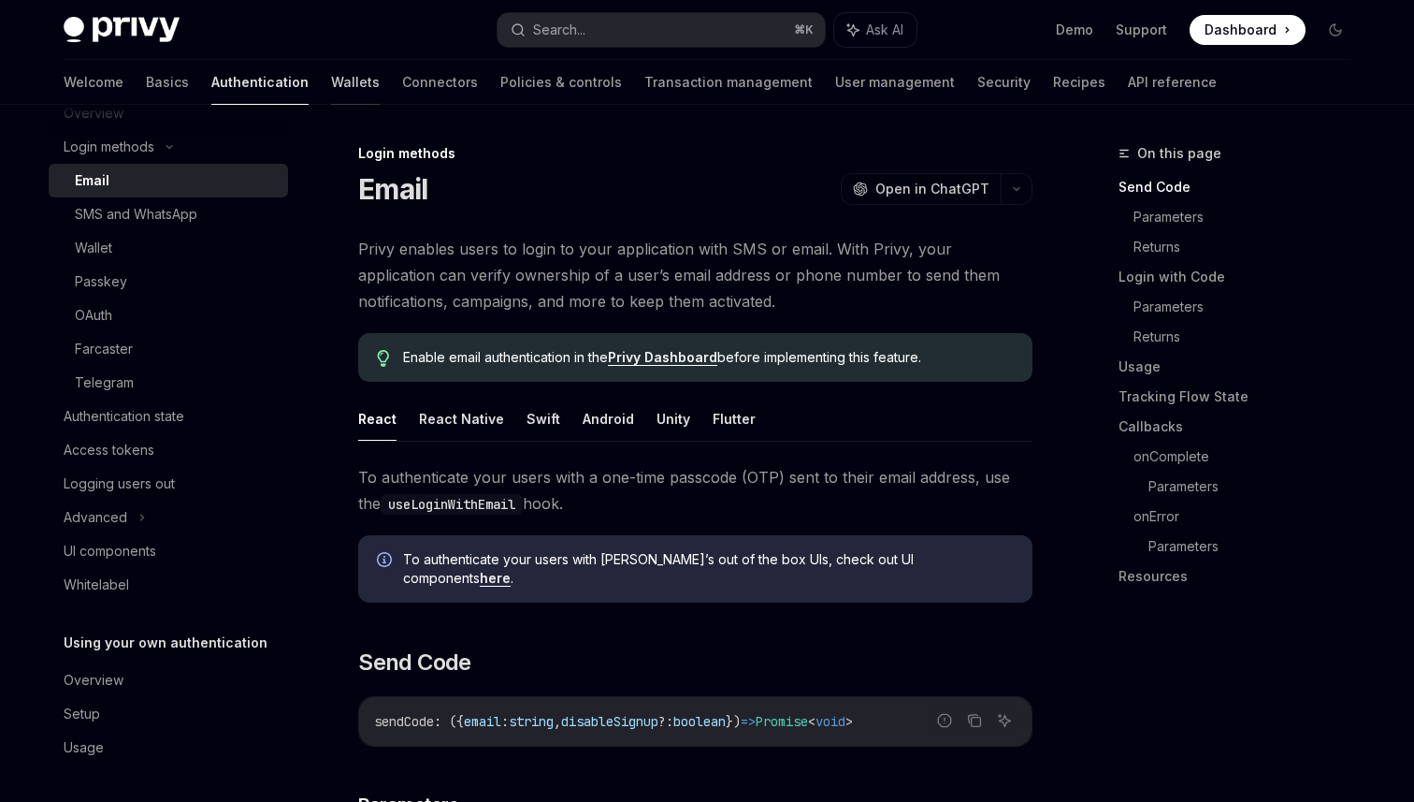
click at [331, 77] on link "Wallets" at bounding box center [355, 82] width 49 height 45
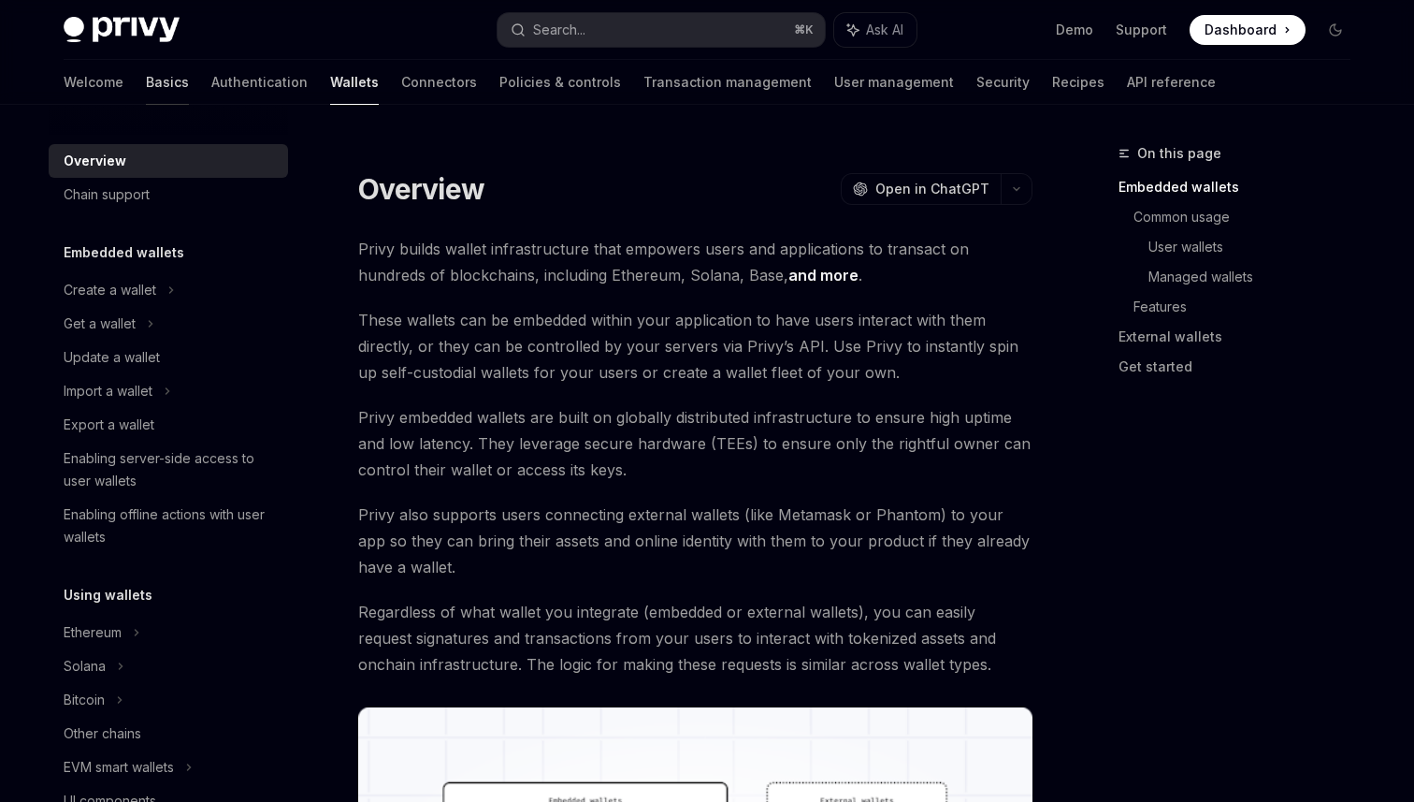
click at [146, 91] on link "Basics" at bounding box center [167, 82] width 43 height 45
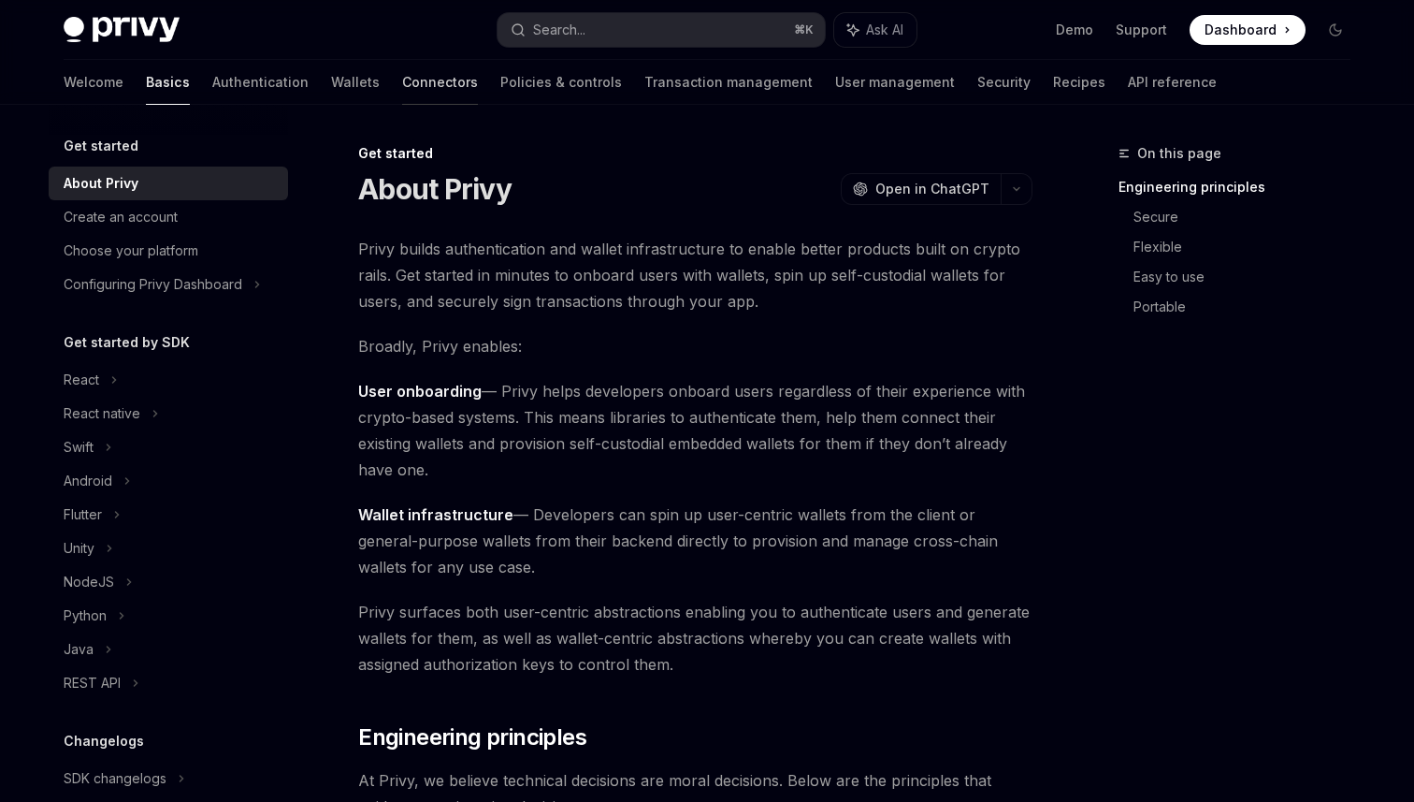
click at [402, 78] on link "Connectors" at bounding box center [440, 82] width 76 height 45
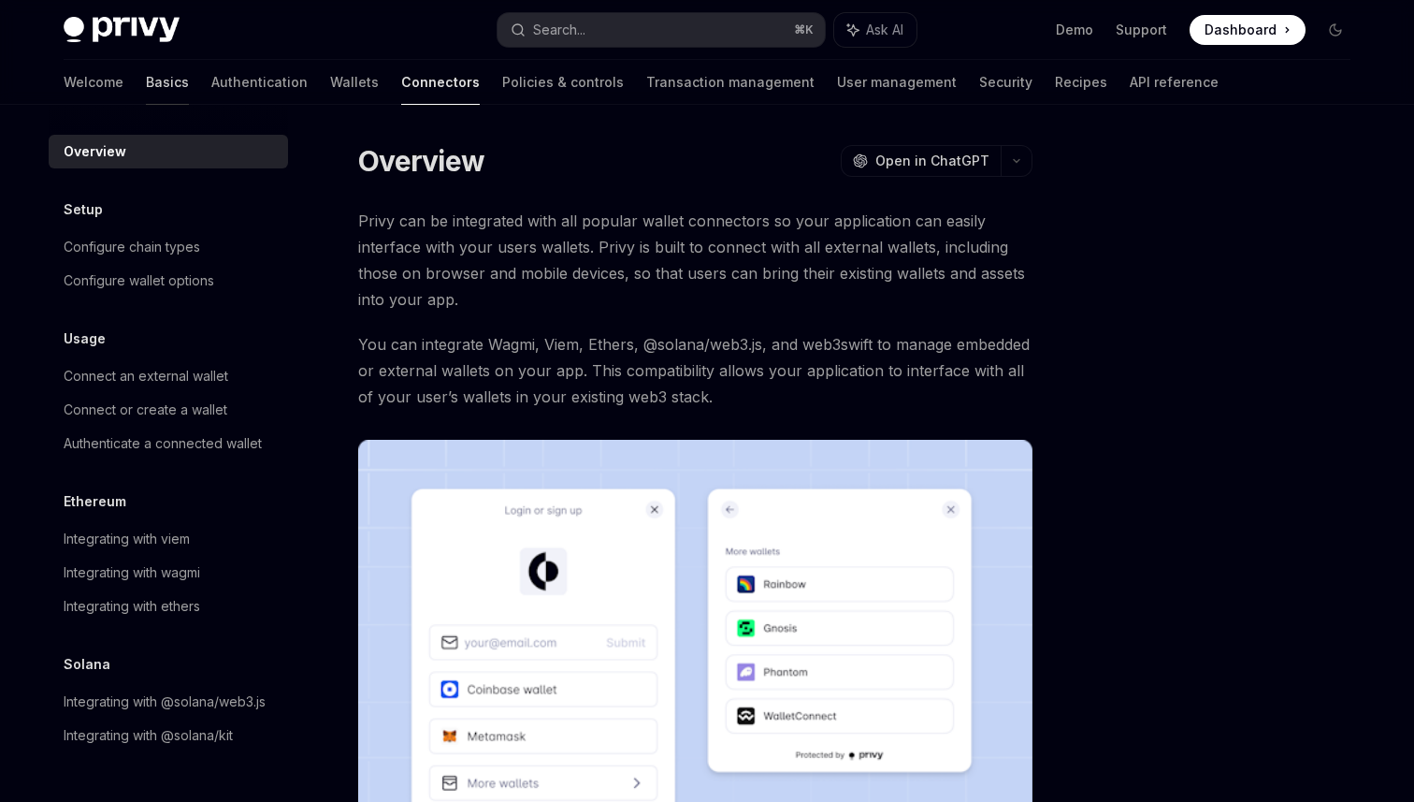
click at [146, 71] on link "Basics" at bounding box center [167, 82] width 43 height 45
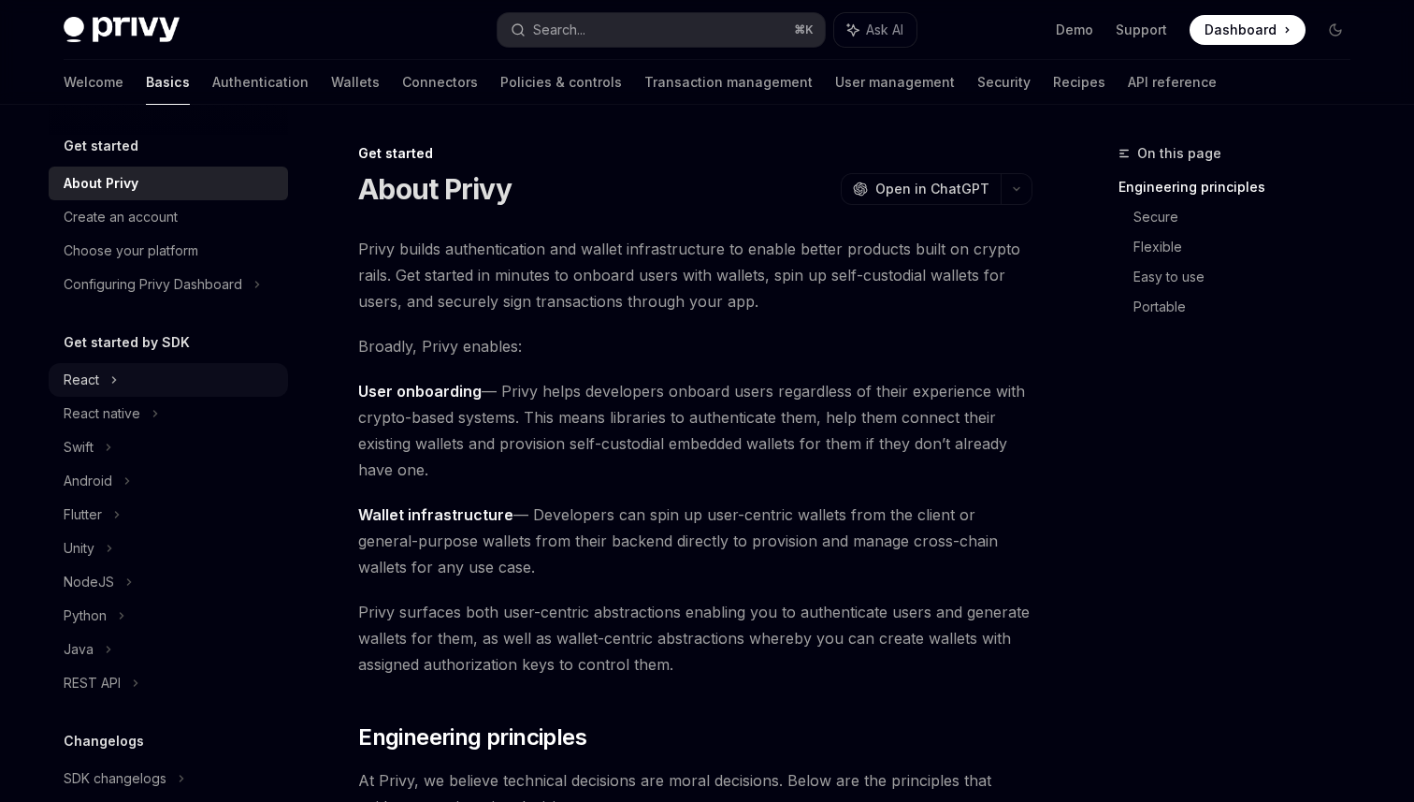
click at [136, 394] on div "React" at bounding box center [168, 380] width 239 height 34
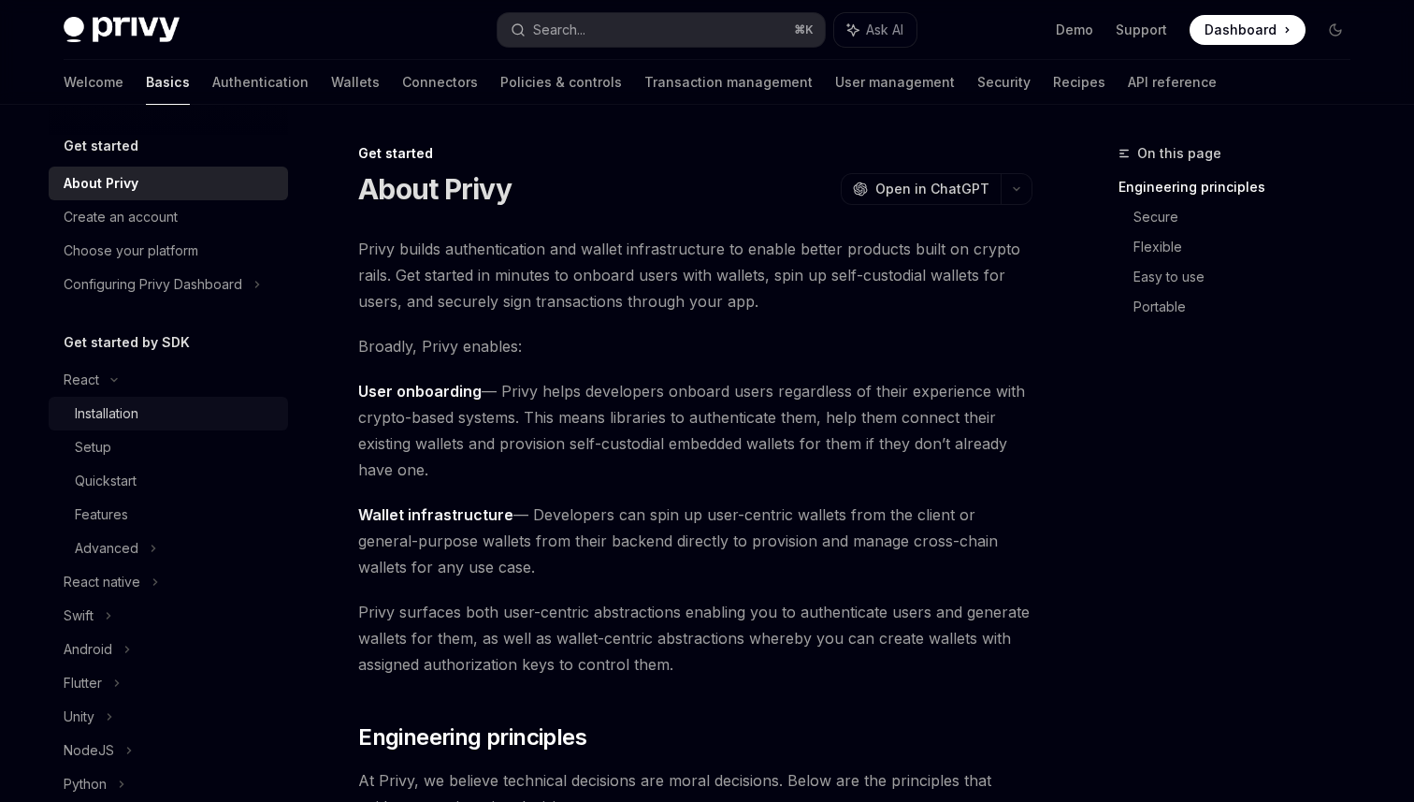
type textarea "*"
